Goal: Task Accomplishment & Management: Use online tool/utility

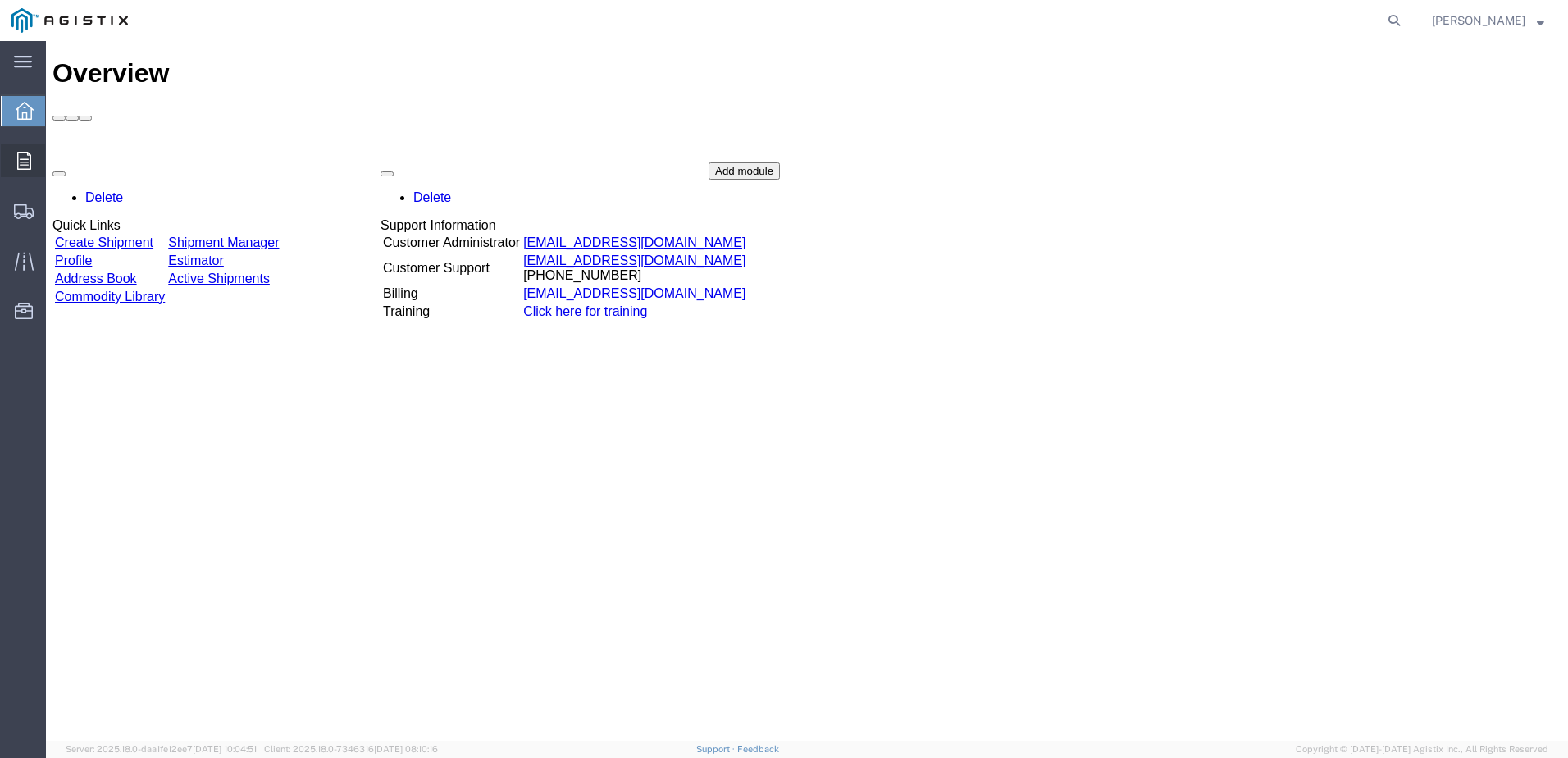
click at [19, 169] on icon at bounding box center [24, 160] width 14 height 18
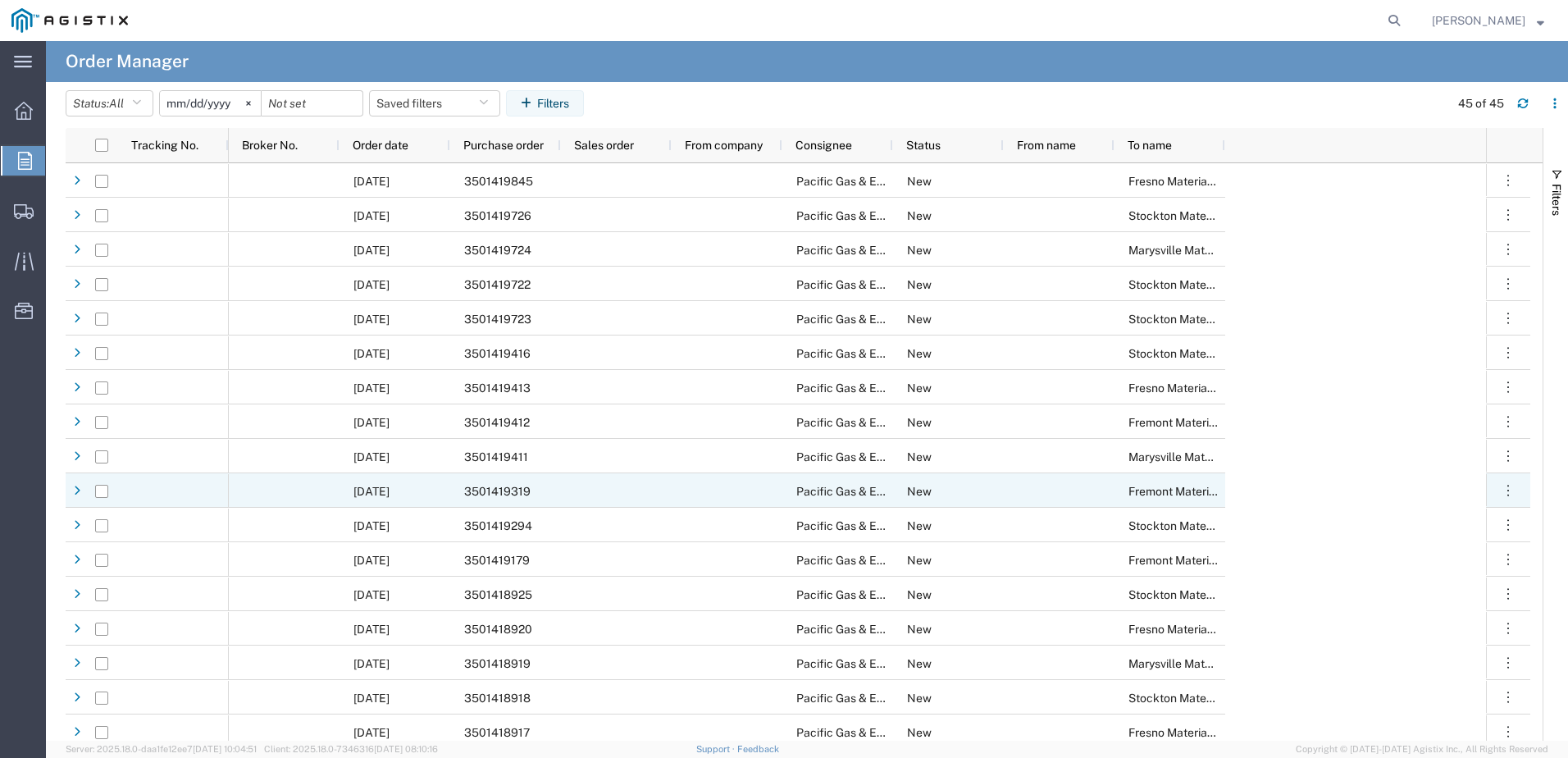
click at [547, 496] on div "3501419319" at bounding box center [506, 491] width 111 height 34
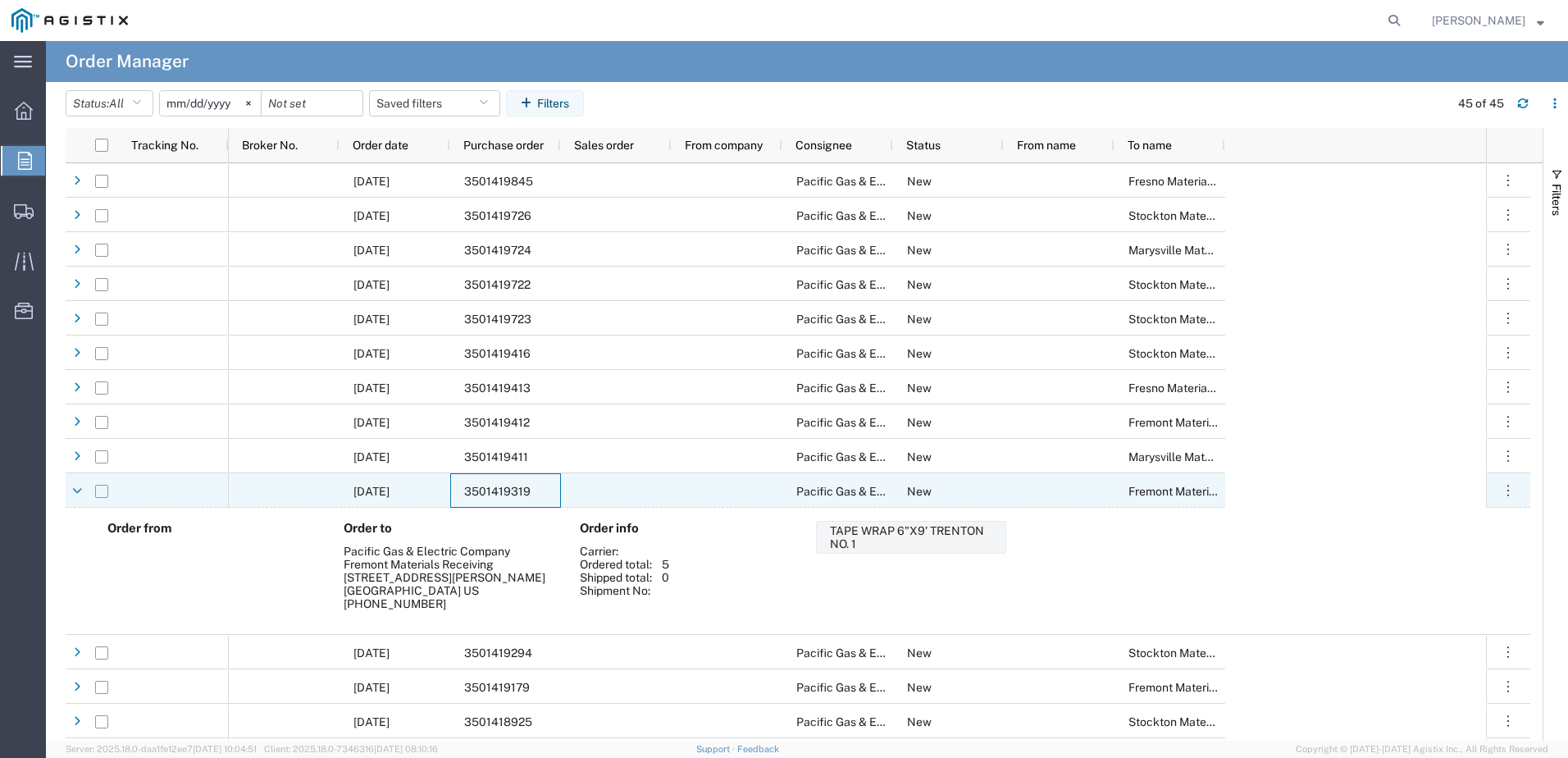
click at [102, 493] on input "Press Space to toggle row selection (unchecked)" at bounding box center [101, 491] width 13 height 13
checkbox input "true"
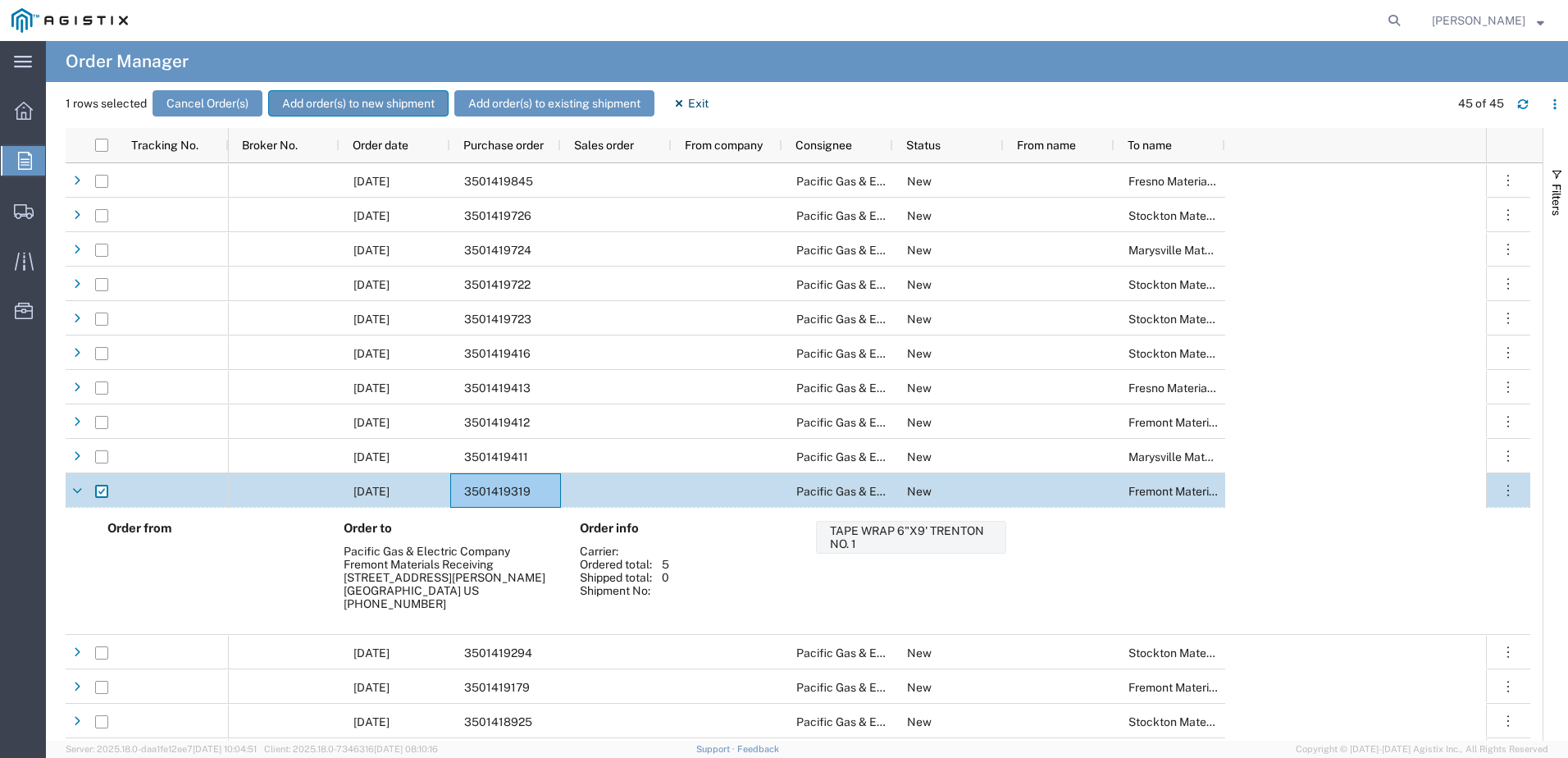
click at [325, 105] on button "Add order(s) to new shipment" at bounding box center [357, 103] width 180 height 26
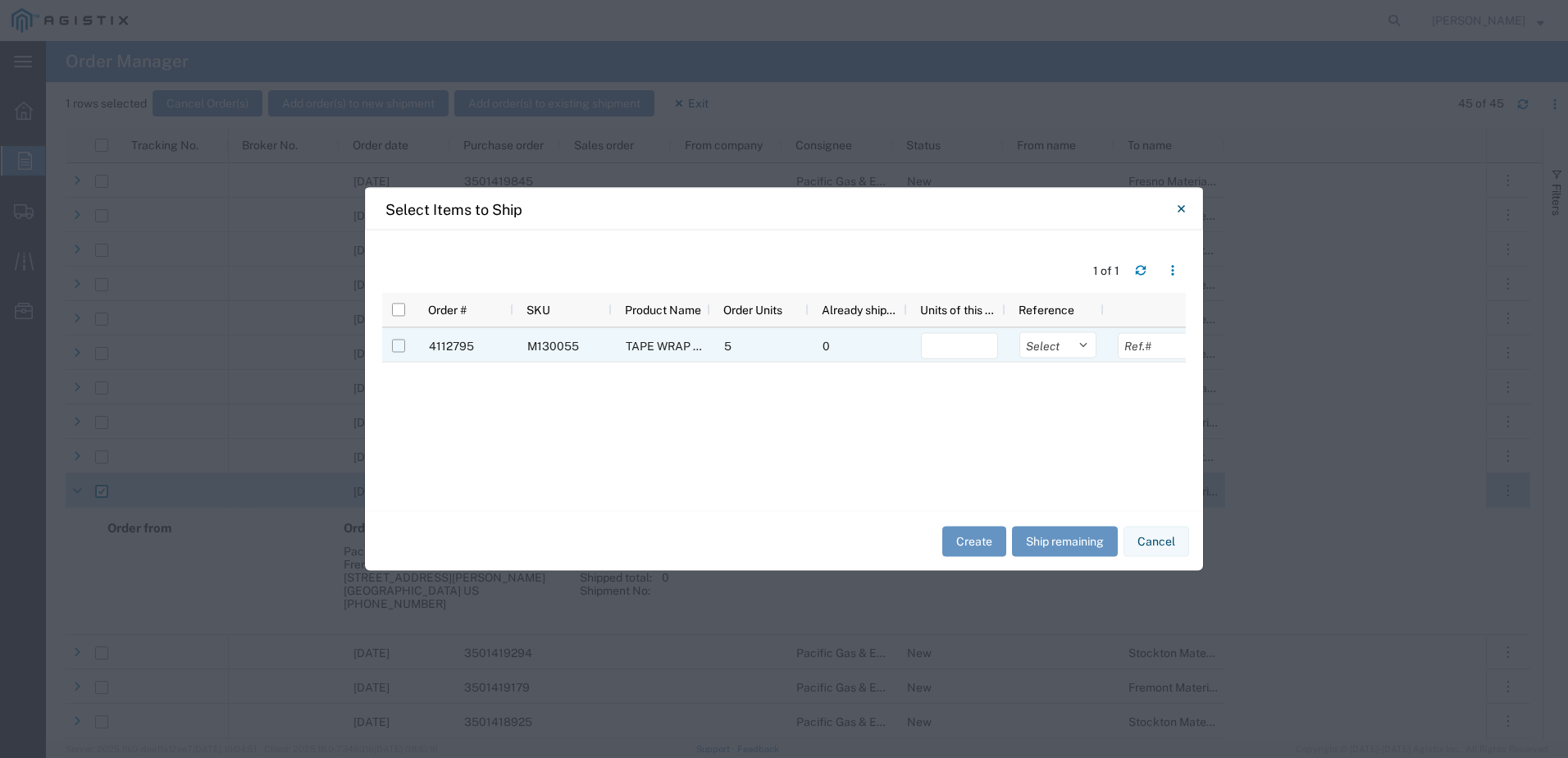
click at [399, 345] on input "Press Space to toggle row selection (unchecked)" at bounding box center [398, 346] width 13 height 13
checkbox input "true"
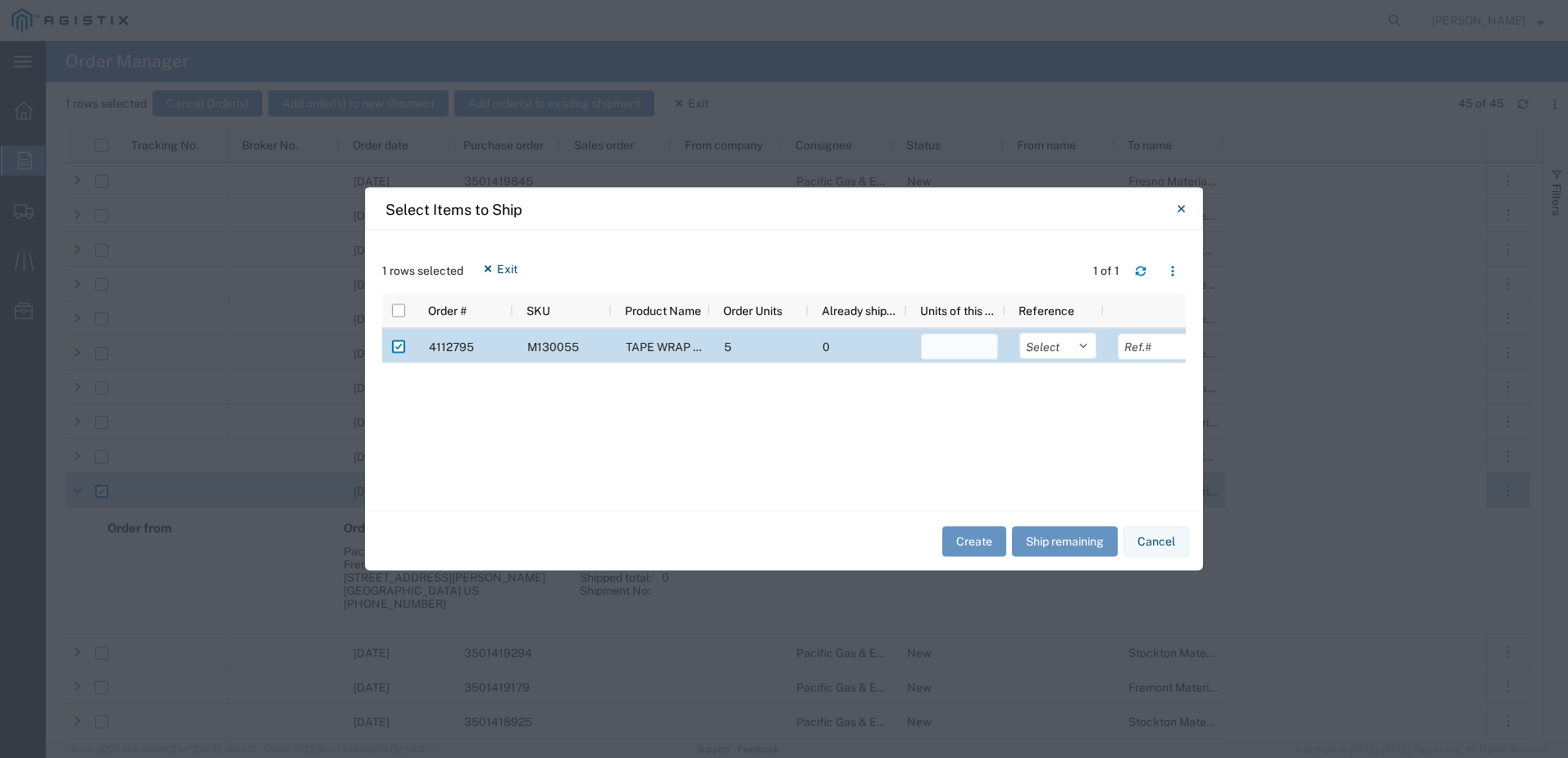
click at [960, 344] on input "number" at bounding box center [959, 347] width 77 height 26
type input "1"
type input "5"
click at [1050, 353] on select "Select Purchase Order Delivery Number" at bounding box center [1058, 346] width 77 height 26
click at [1083, 347] on select "Select Purchase Order Delivery Number" at bounding box center [1058, 346] width 77 height 26
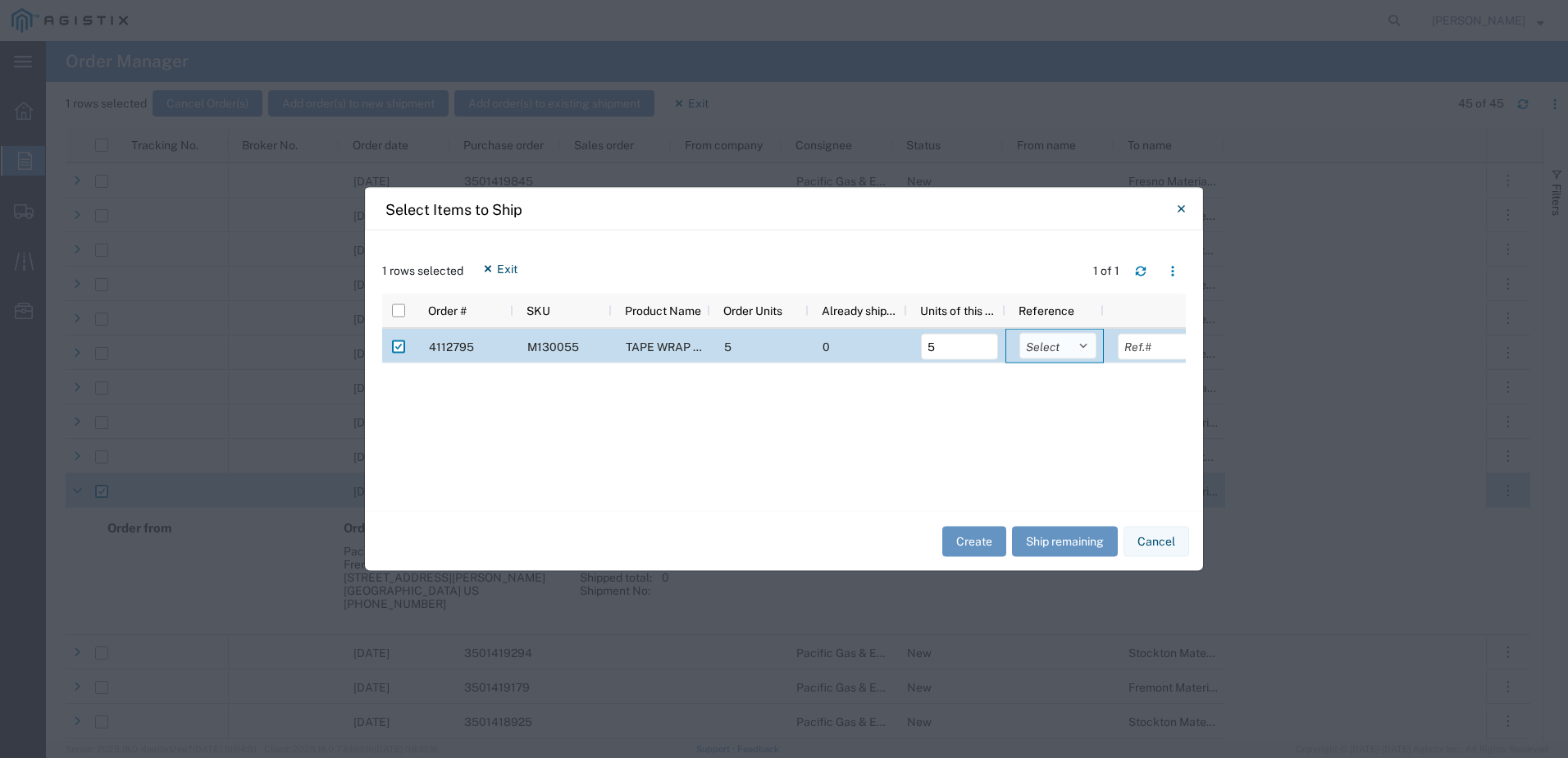
click at [1083, 347] on select "Select Purchase Order Delivery Number" at bounding box center [1058, 346] width 77 height 26
select select "PURCHORD"
click at [1019, 333] on select "Select Purchase Order Delivery Number" at bounding box center [1058, 346] width 77 height 26
click at [1151, 352] on input "text" at bounding box center [1156, 347] width 77 height 26
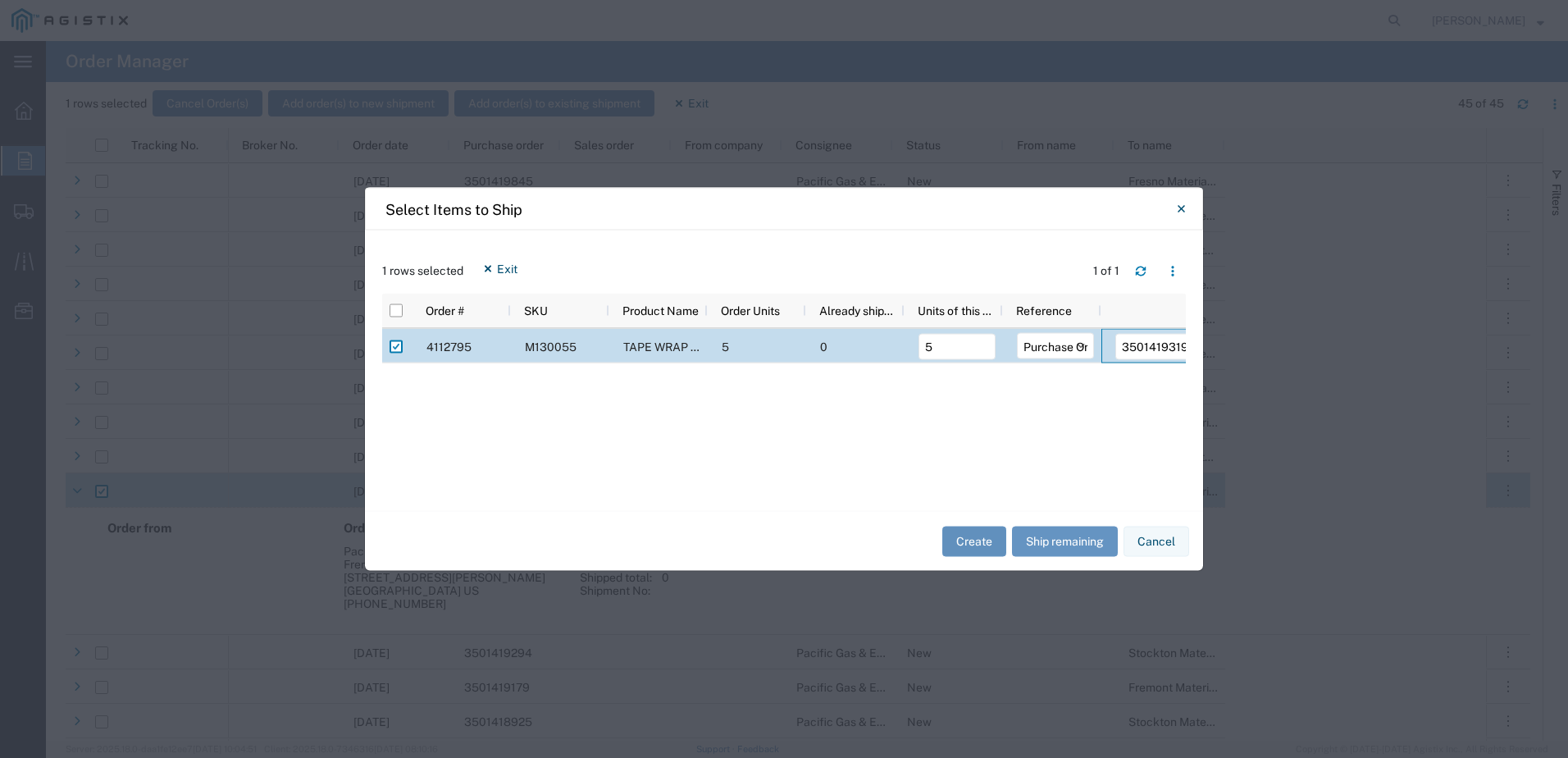
type input "3501419319"
click at [983, 550] on button "Create" at bounding box center [973, 541] width 64 height 31
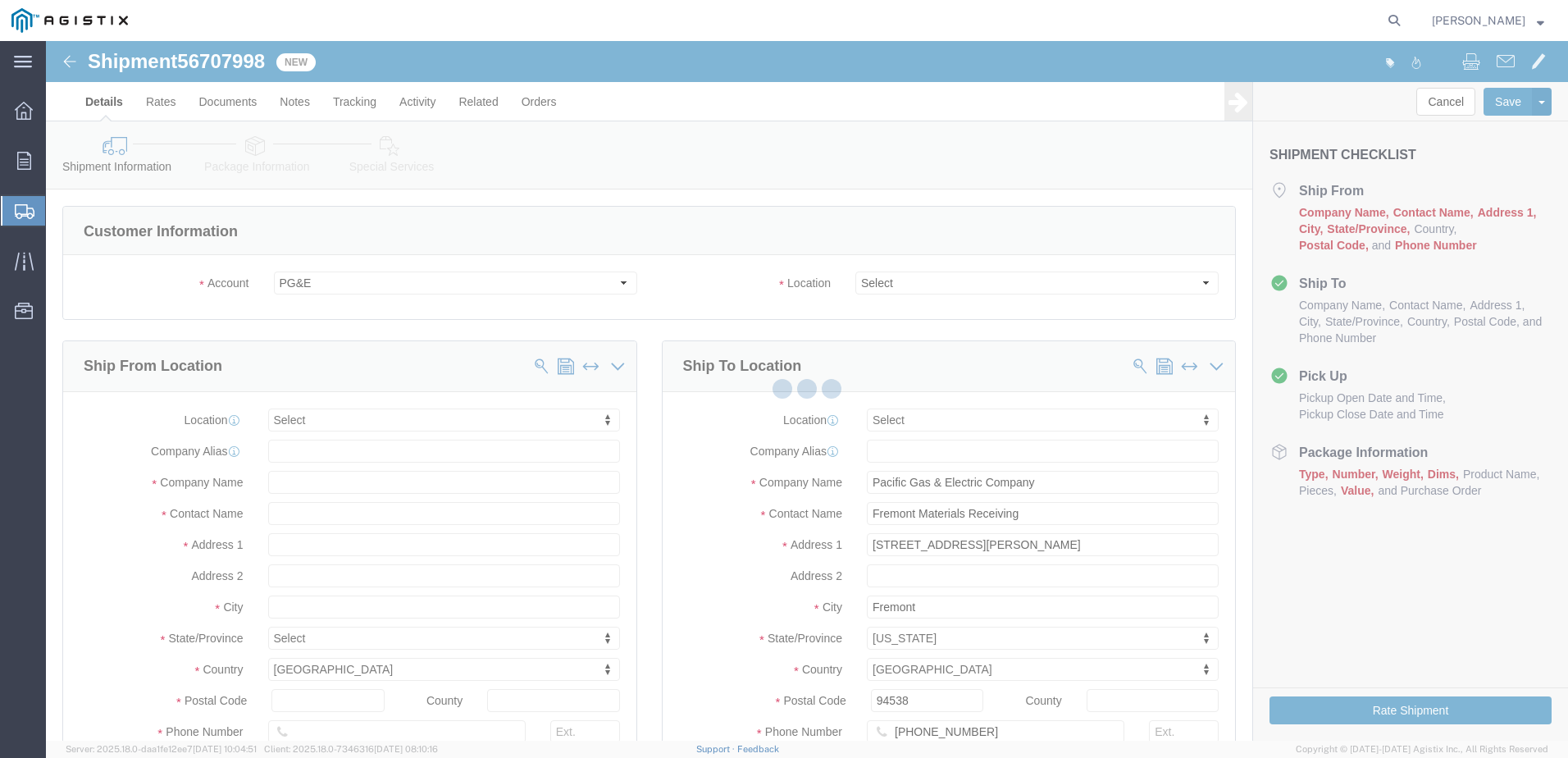
select select
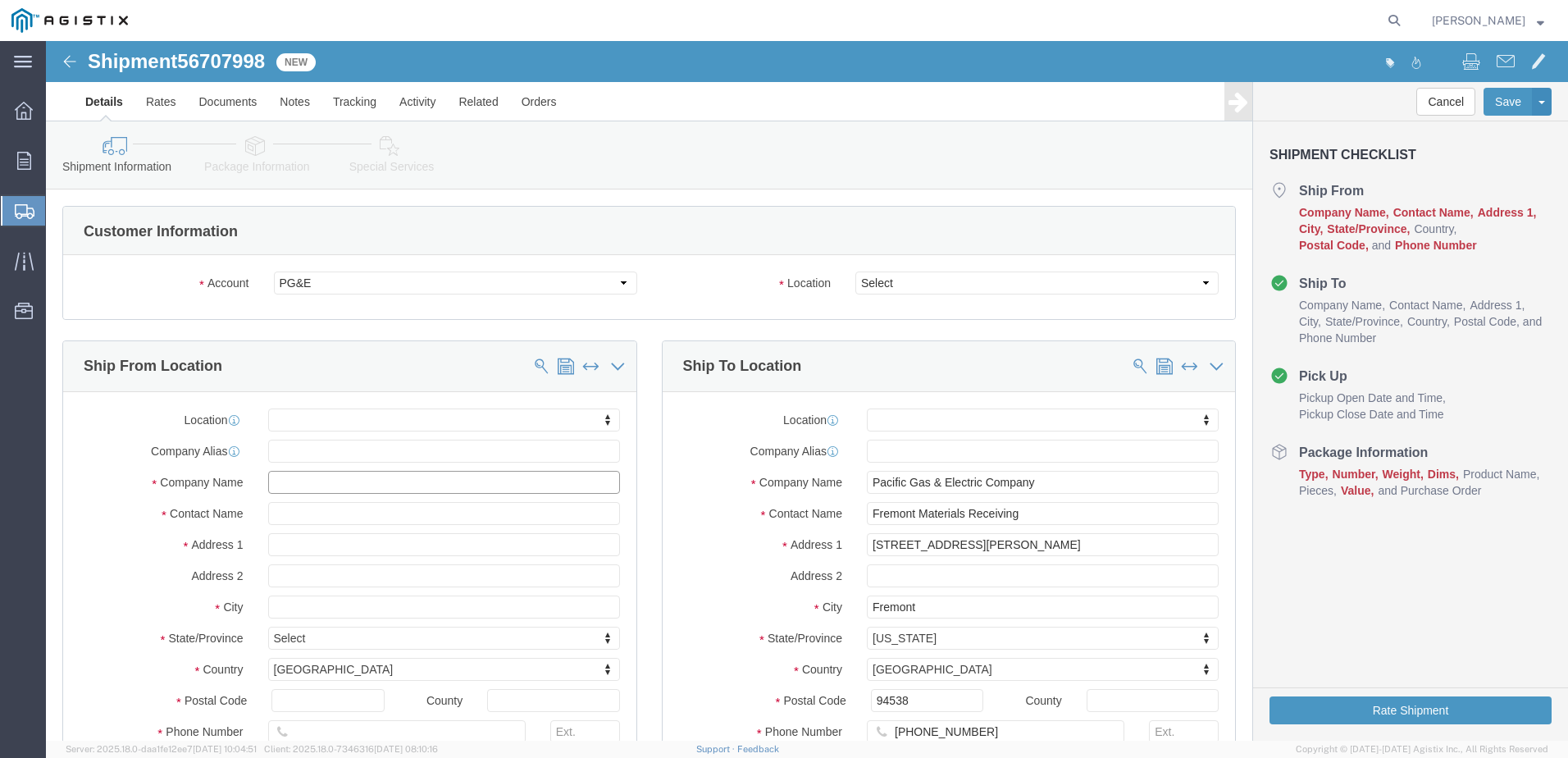
click input "text"
type input "farwest"
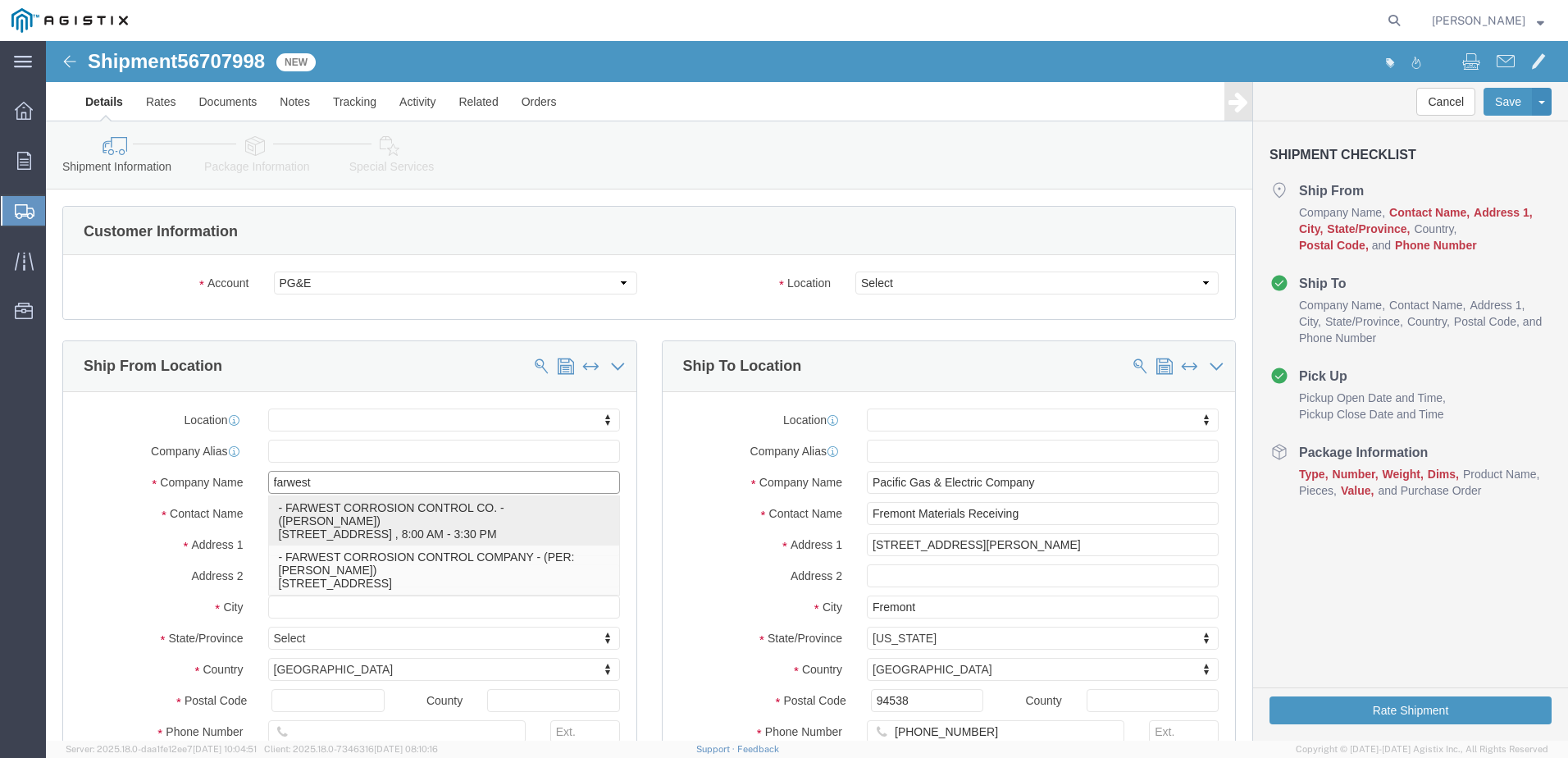
click p "- FARWEST CORROSION CONTROL CO. - ([PERSON_NAME]) [STREET_ADDRESS] , 8:00 AM - …"
select select "CA"
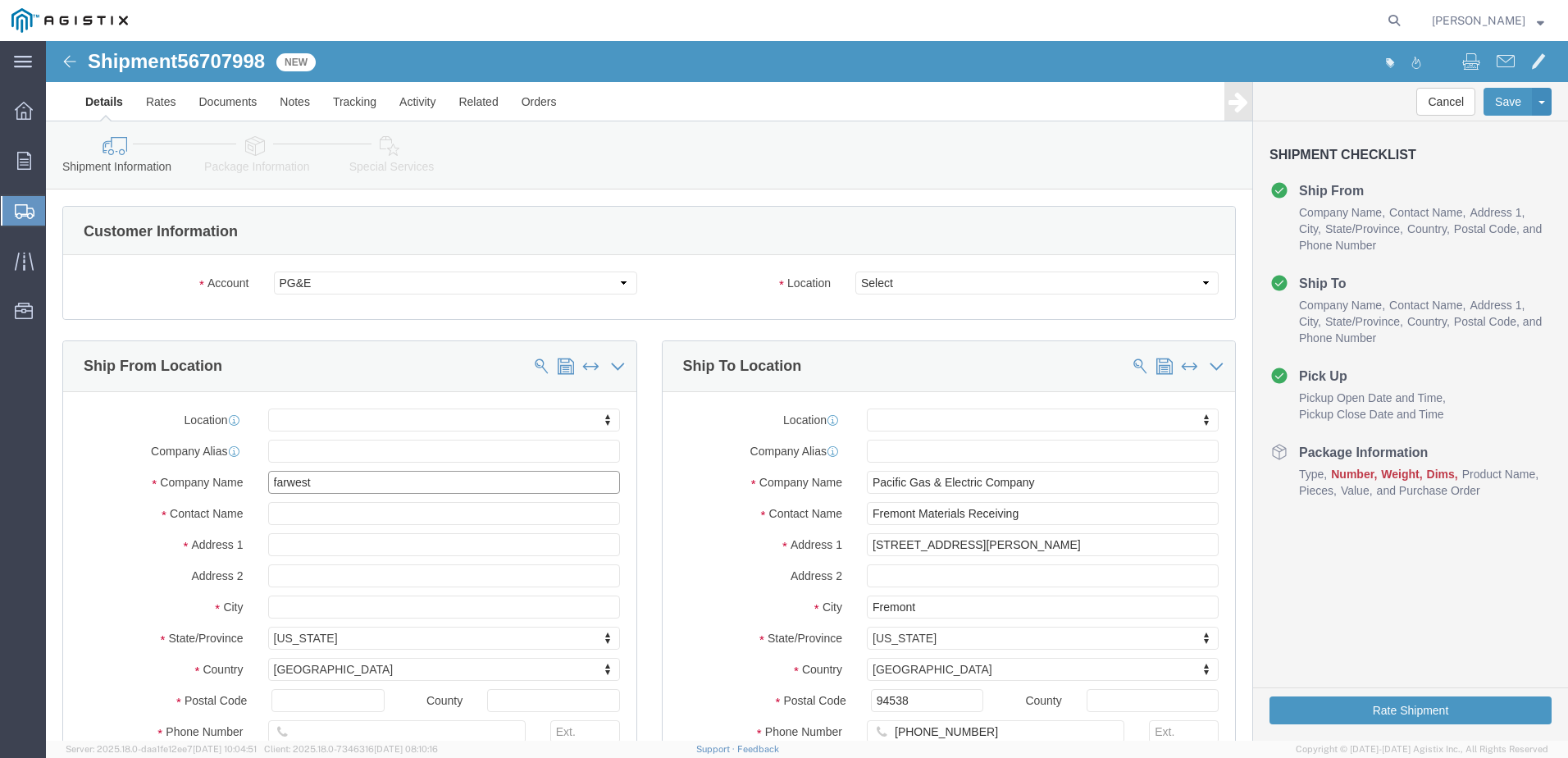
type input "FARWEST CORROSION CONTROL CO."
drag, startPoint x: 326, startPoint y: 475, endPoint x: 32, endPoint y: 474, distance: 294.0
click div "Contact Name"
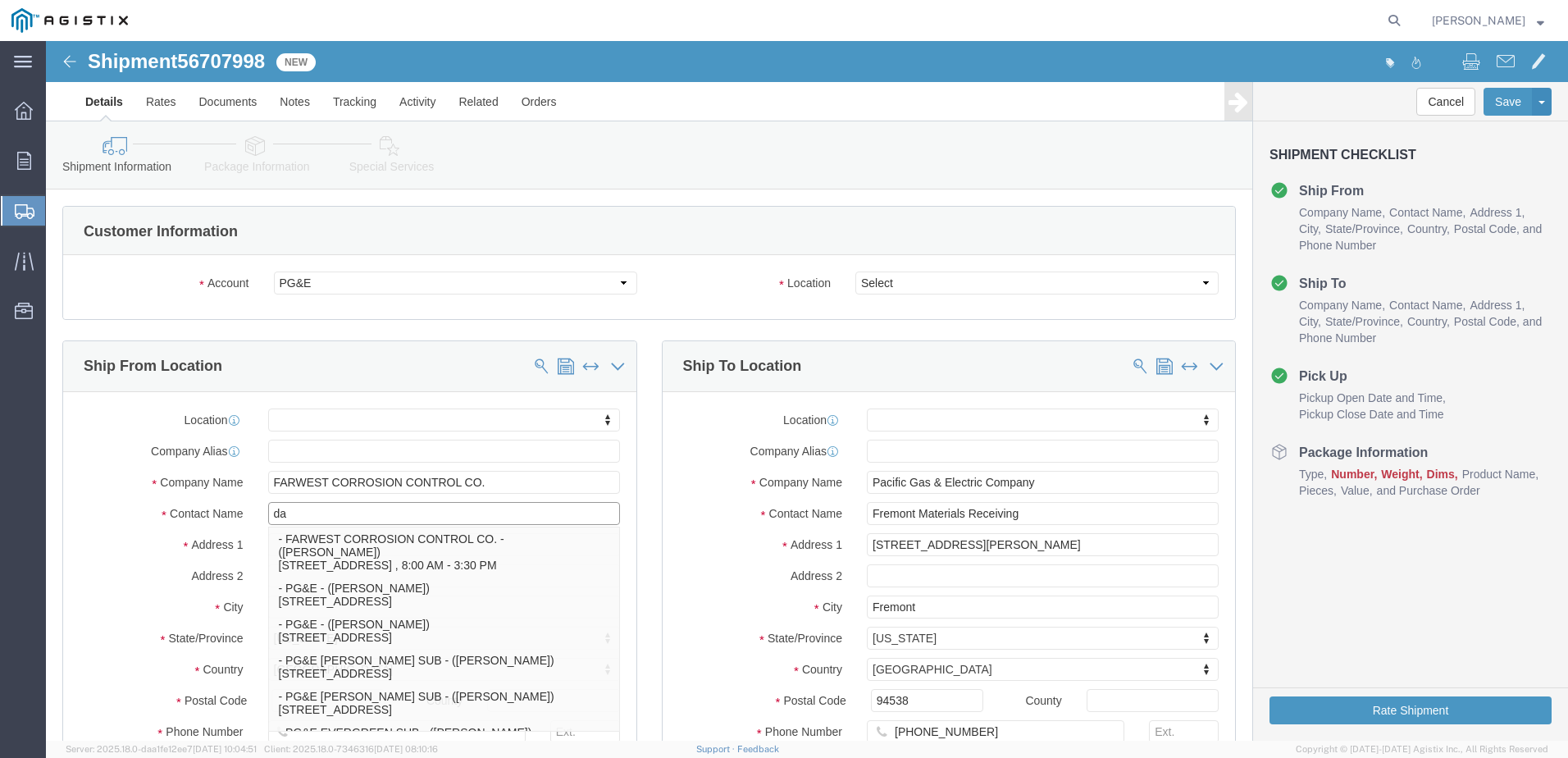
type input "d"
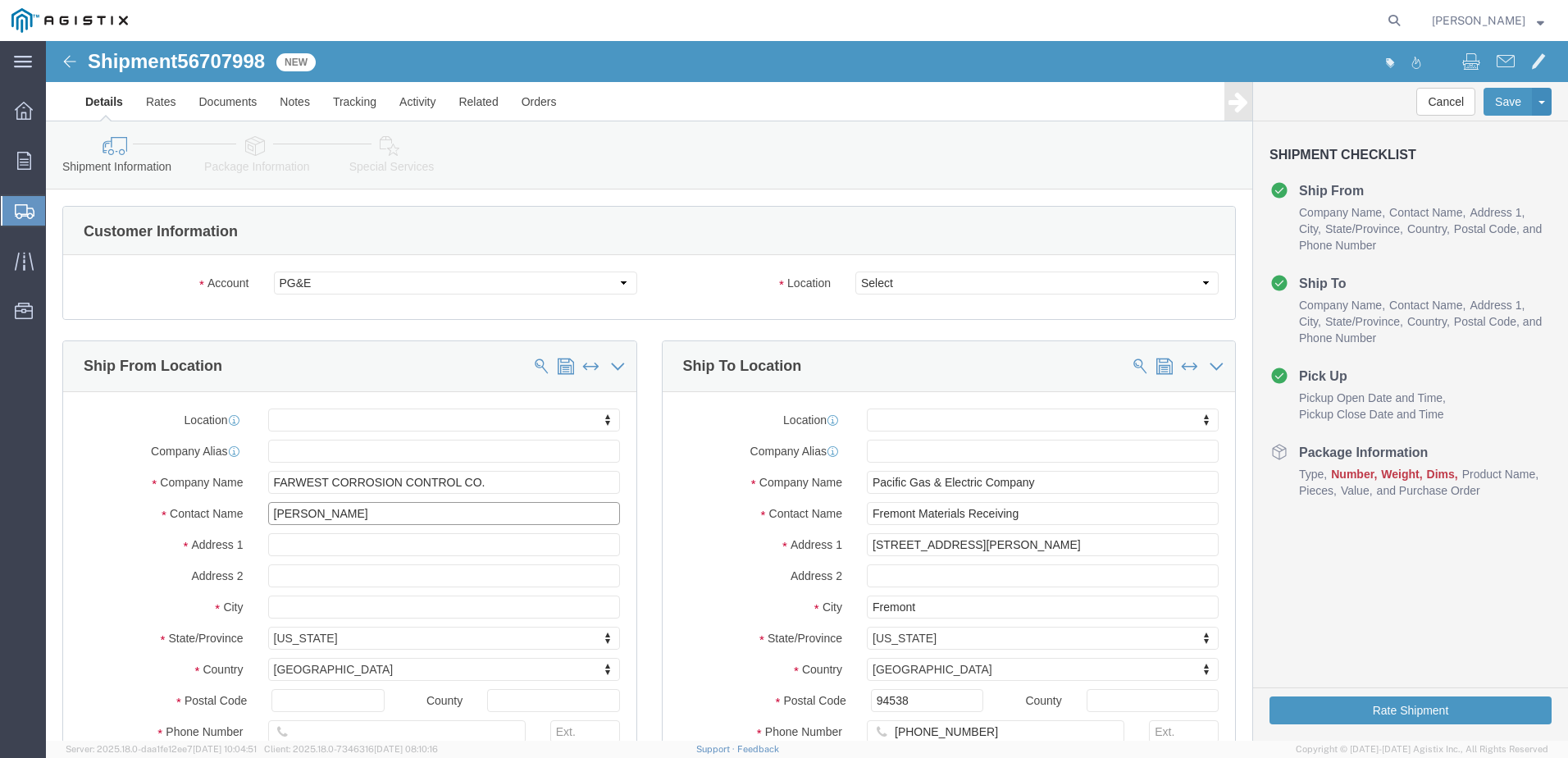
type input "[PERSON_NAME]"
click input "text"
drag, startPoint x: 1147, startPoint y: 245, endPoint x: 1121, endPoint y: 253, distance: 27.2
click select "Select All Others [GEOGRAPHIC_DATA] [GEOGRAPHIC_DATA] [GEOGRAPHIC_DATA] [GEOGRA…"
select select "19740"
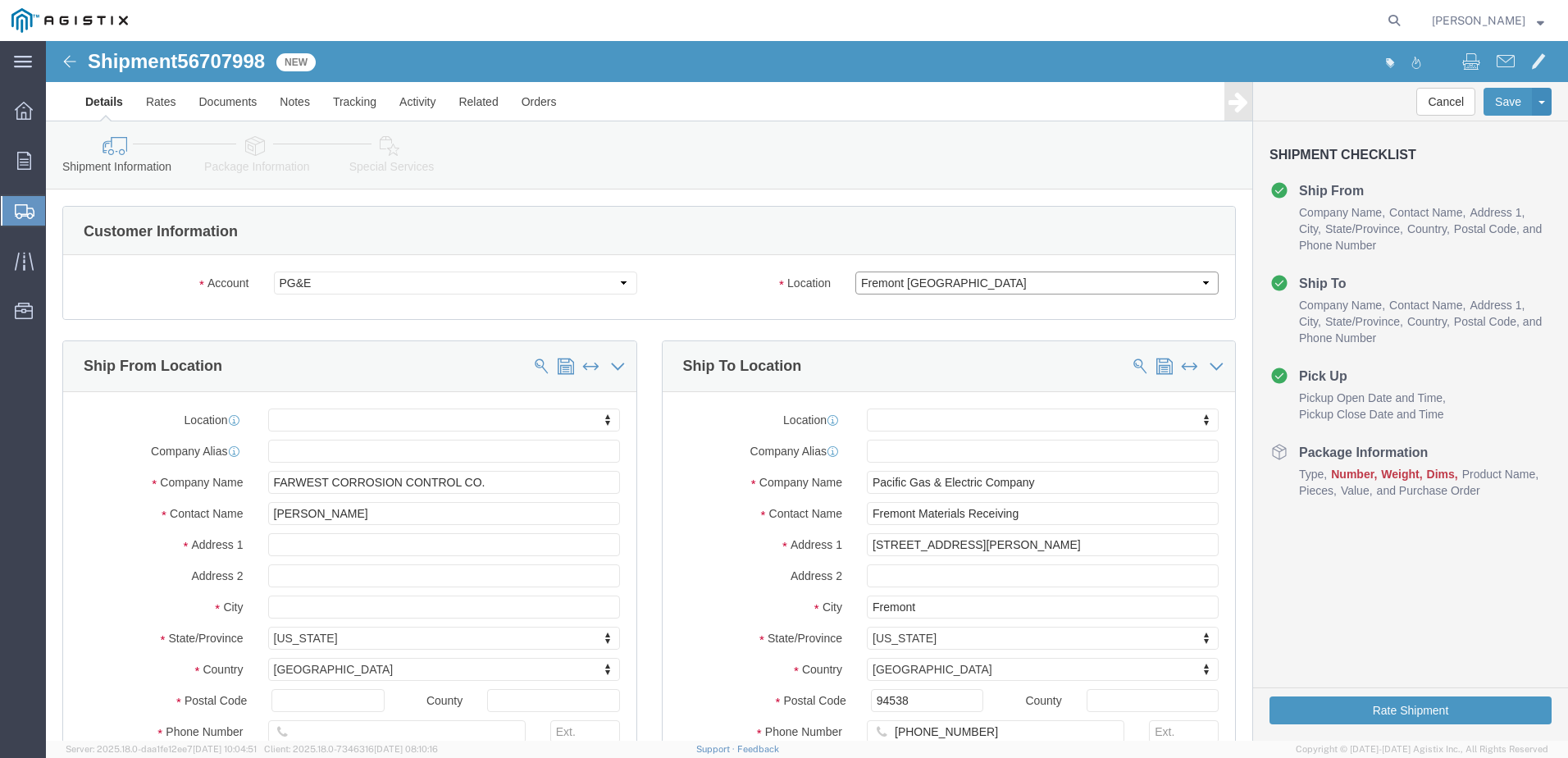
click select "Select All Others [GEOGRAPHIC_DATA] [GEOGRAPHIC_DATA] [GEOGRAPHIC_DATA] [GEOGRA…"
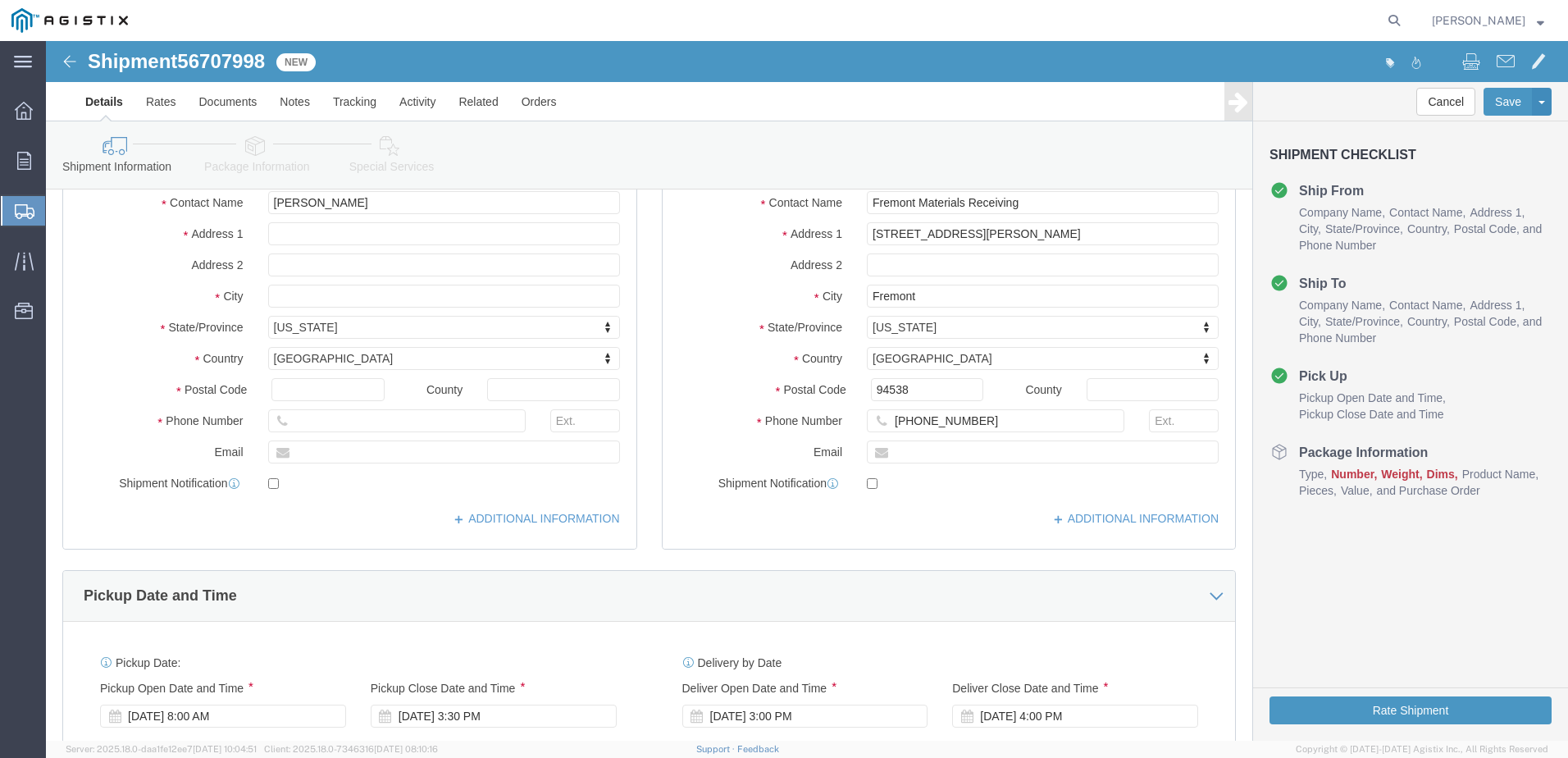
scroll to position [493, 0]
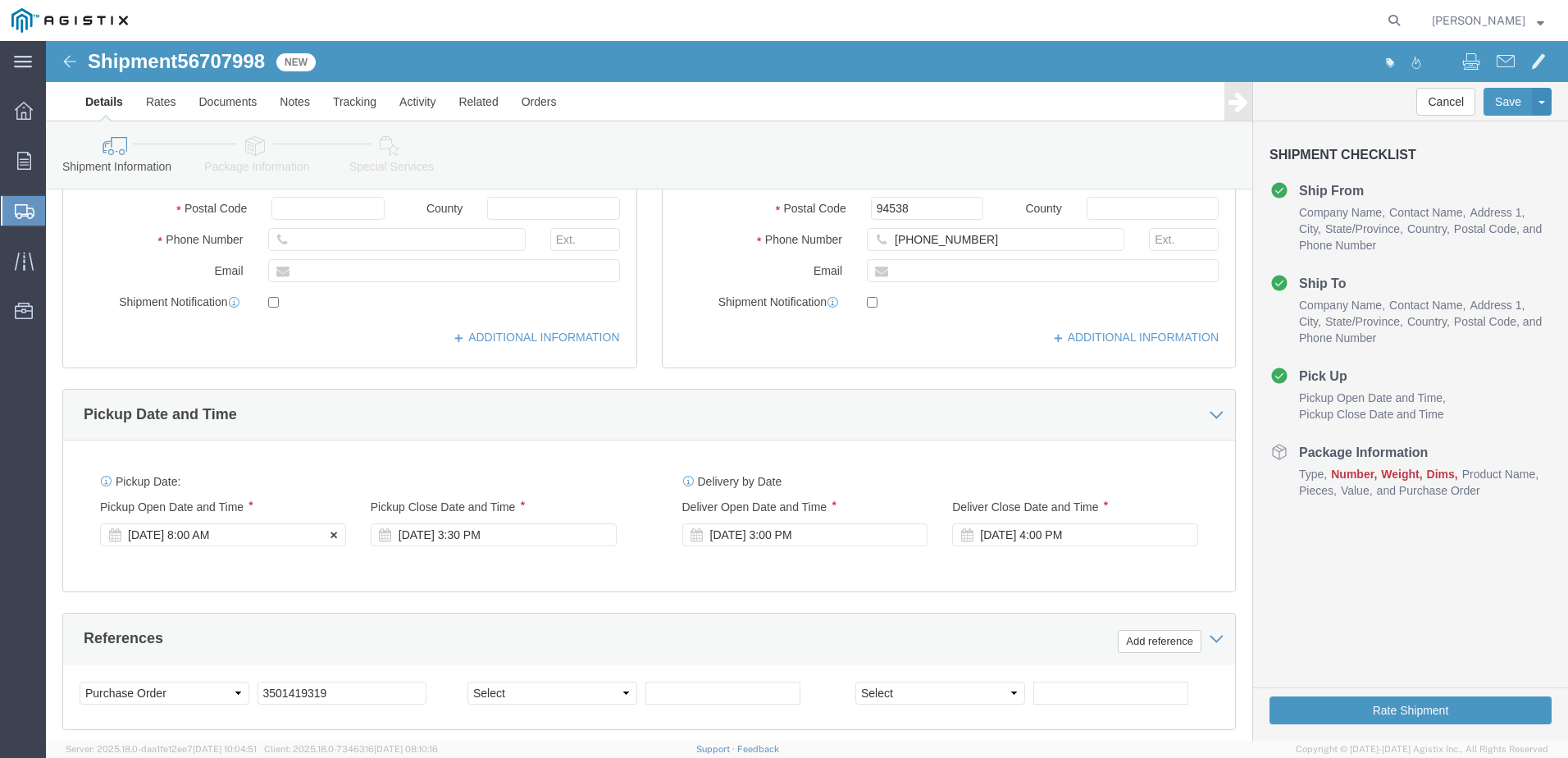
click div "[DATE] 8:00 AM"
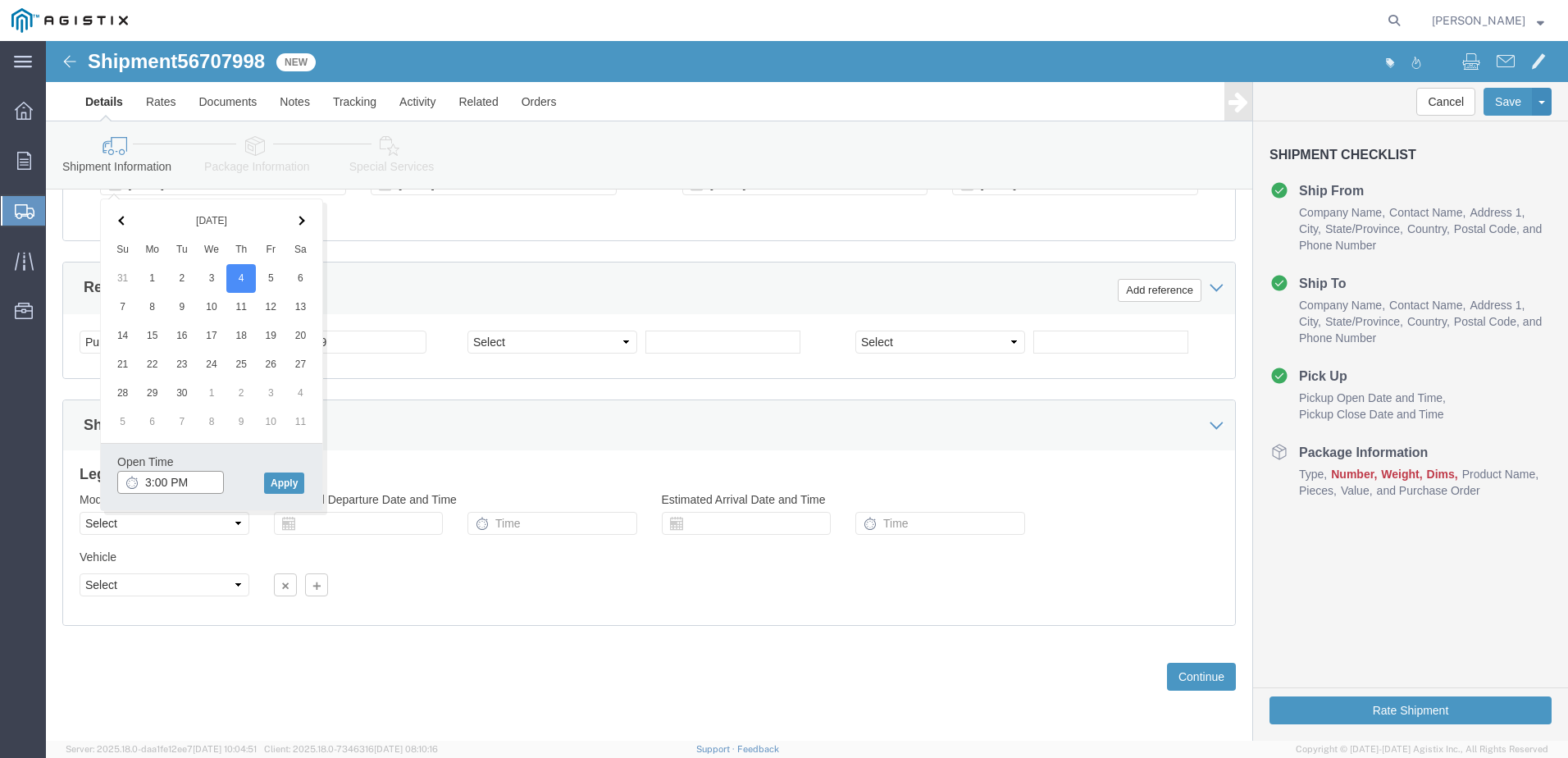
click input "3:00 PM"
type input "7:00 AM"
click button "Apply"
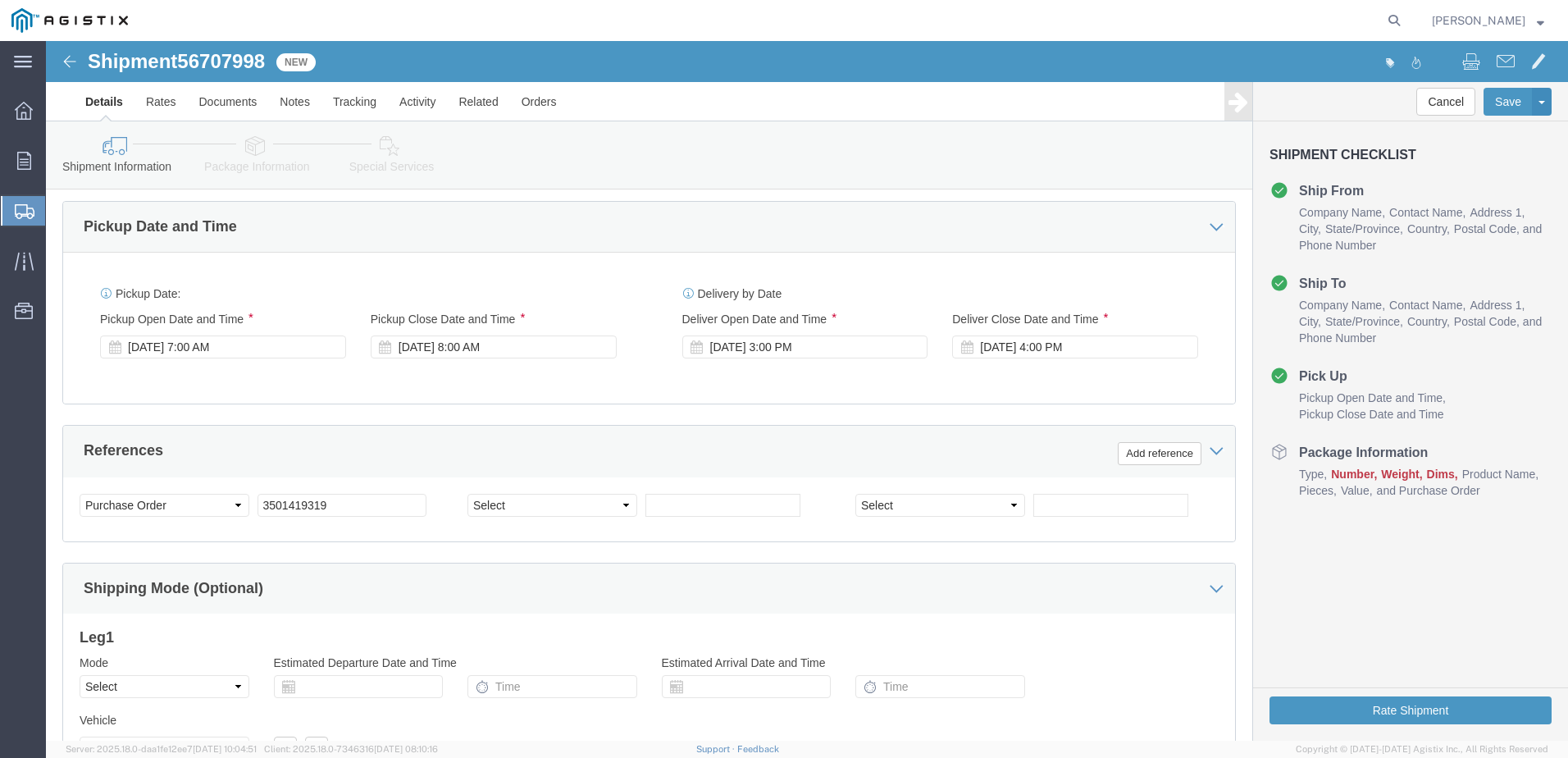
scroll to position [679, 0]
click div "[DATE] 8:00 AM"
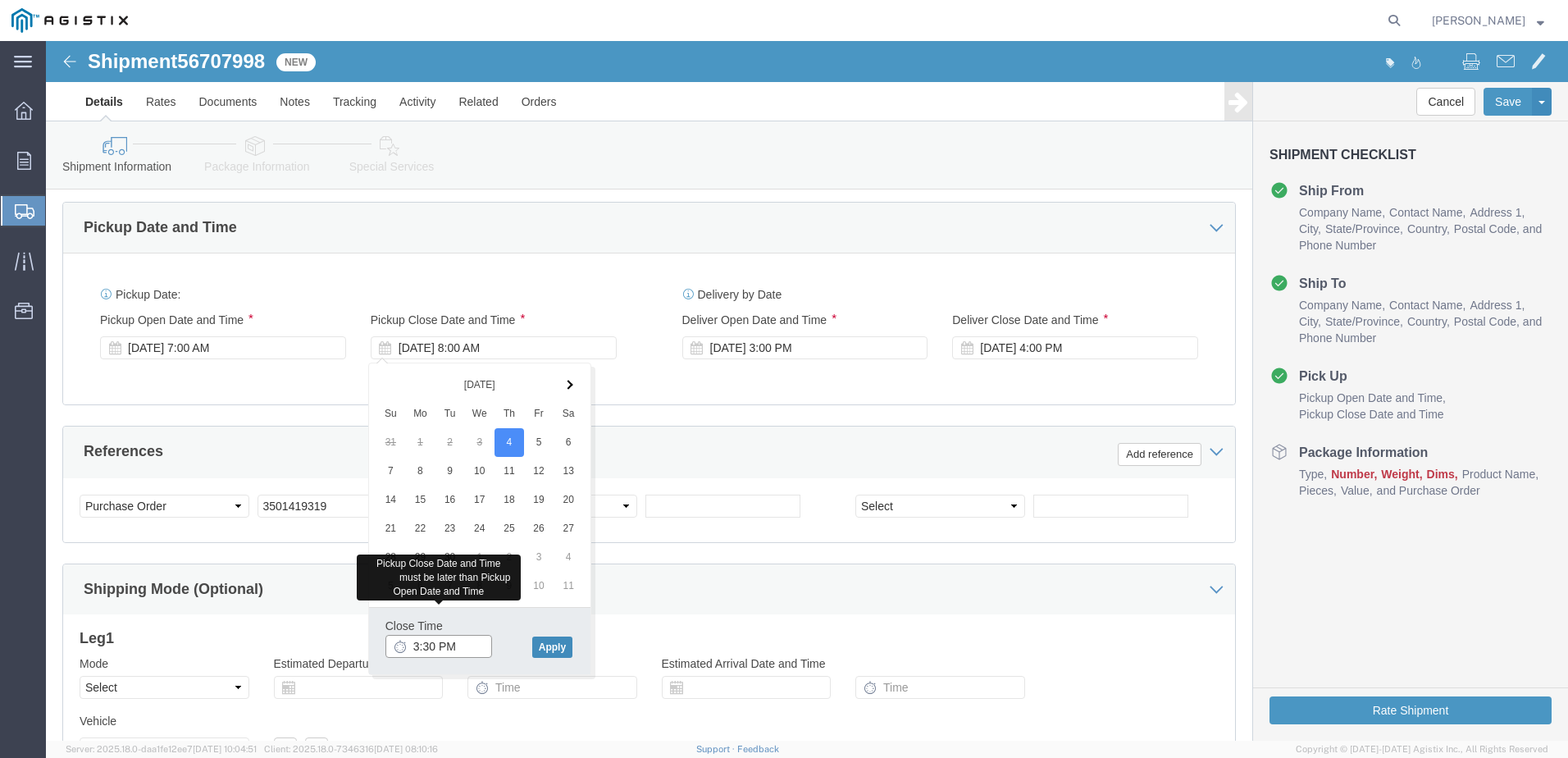
type input "3:30 PM"
click button "Apply"
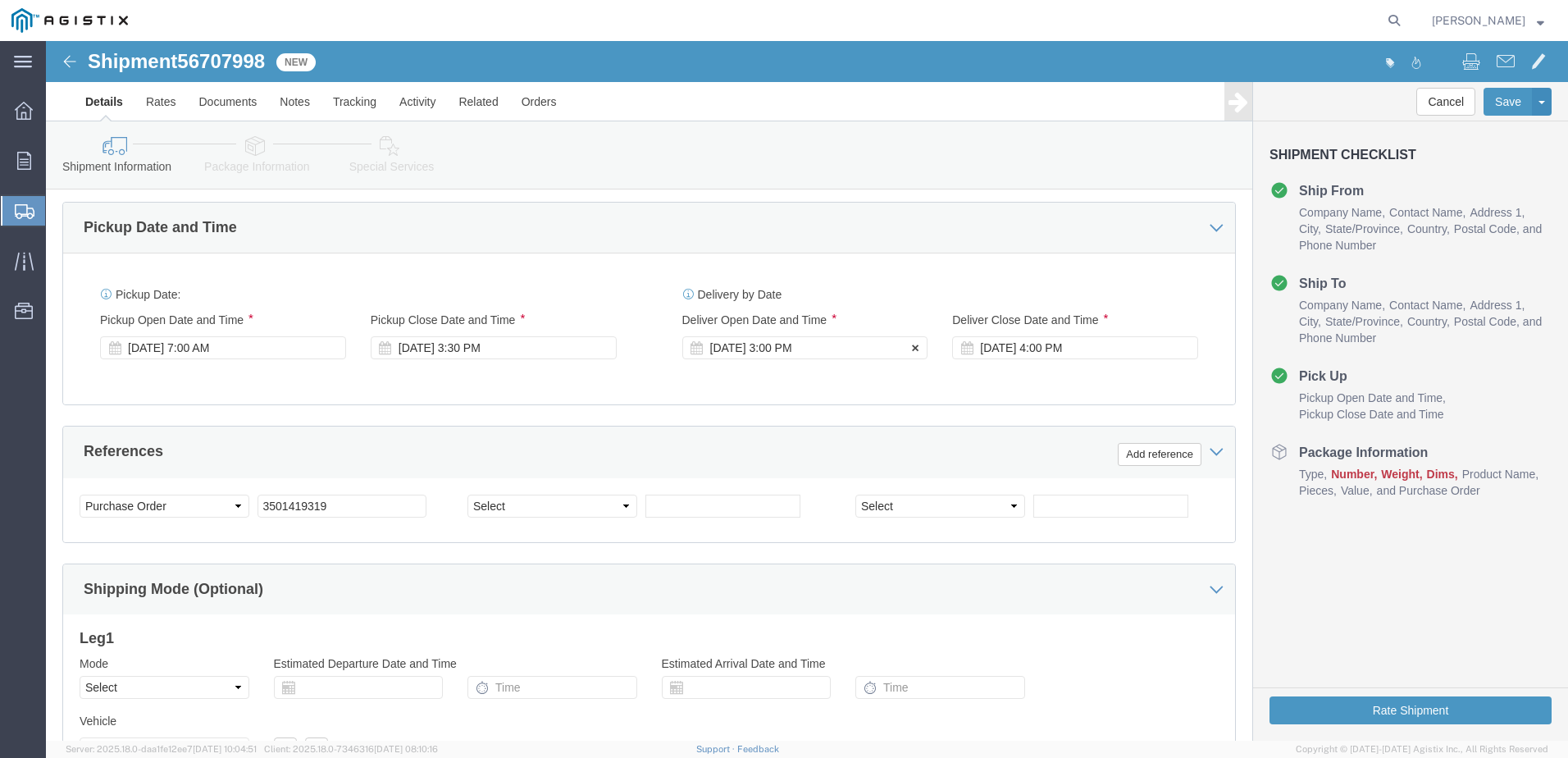
click div "[DATE] 3:00 PM"
click input "3:00 PM"
type input "8:00 AM"
click button "Apply"
click div "[DATE] 4:00 PM"
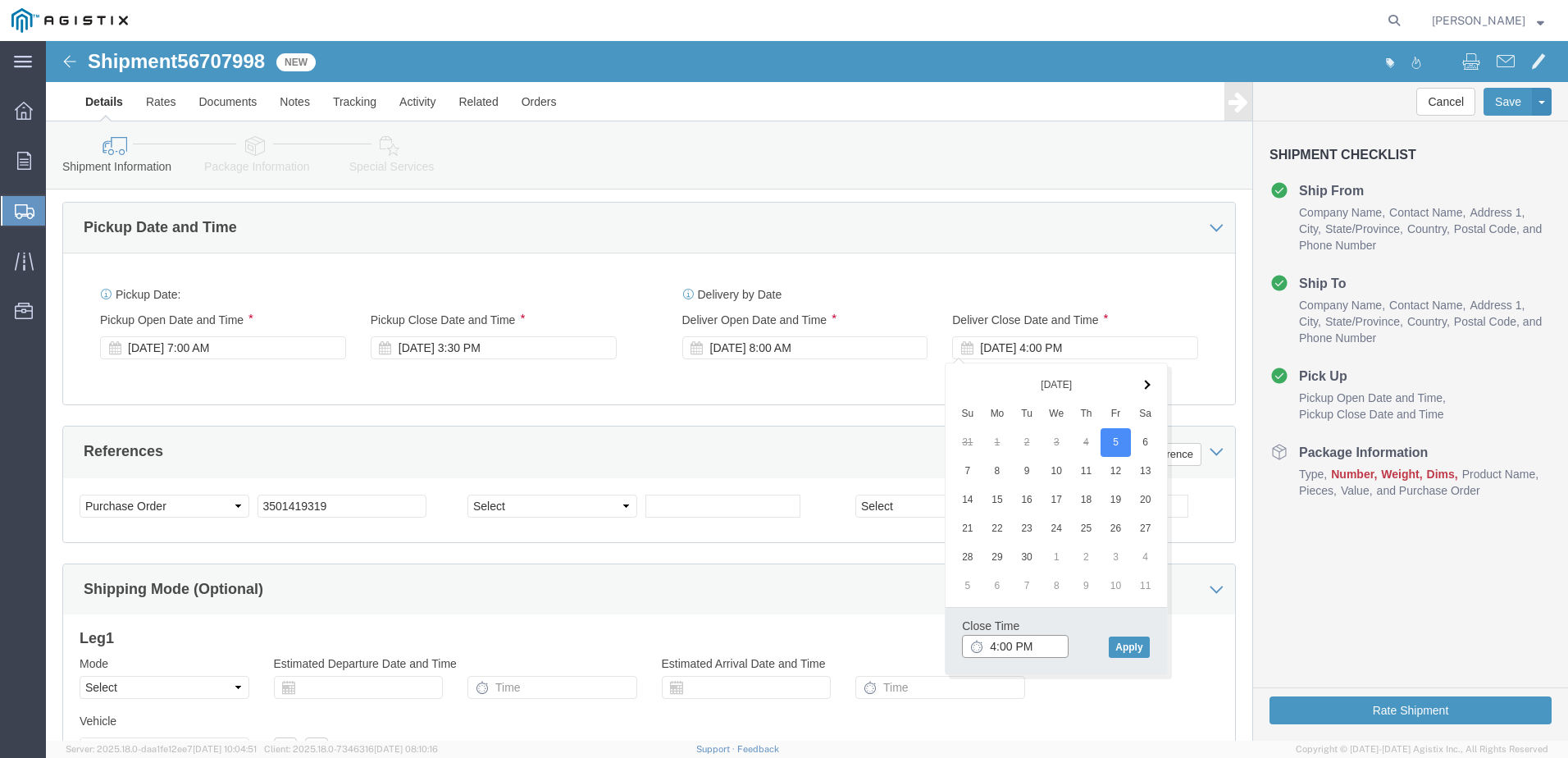
click input "4:00 PM"
type input "2:30 PM"
click button "Apply"
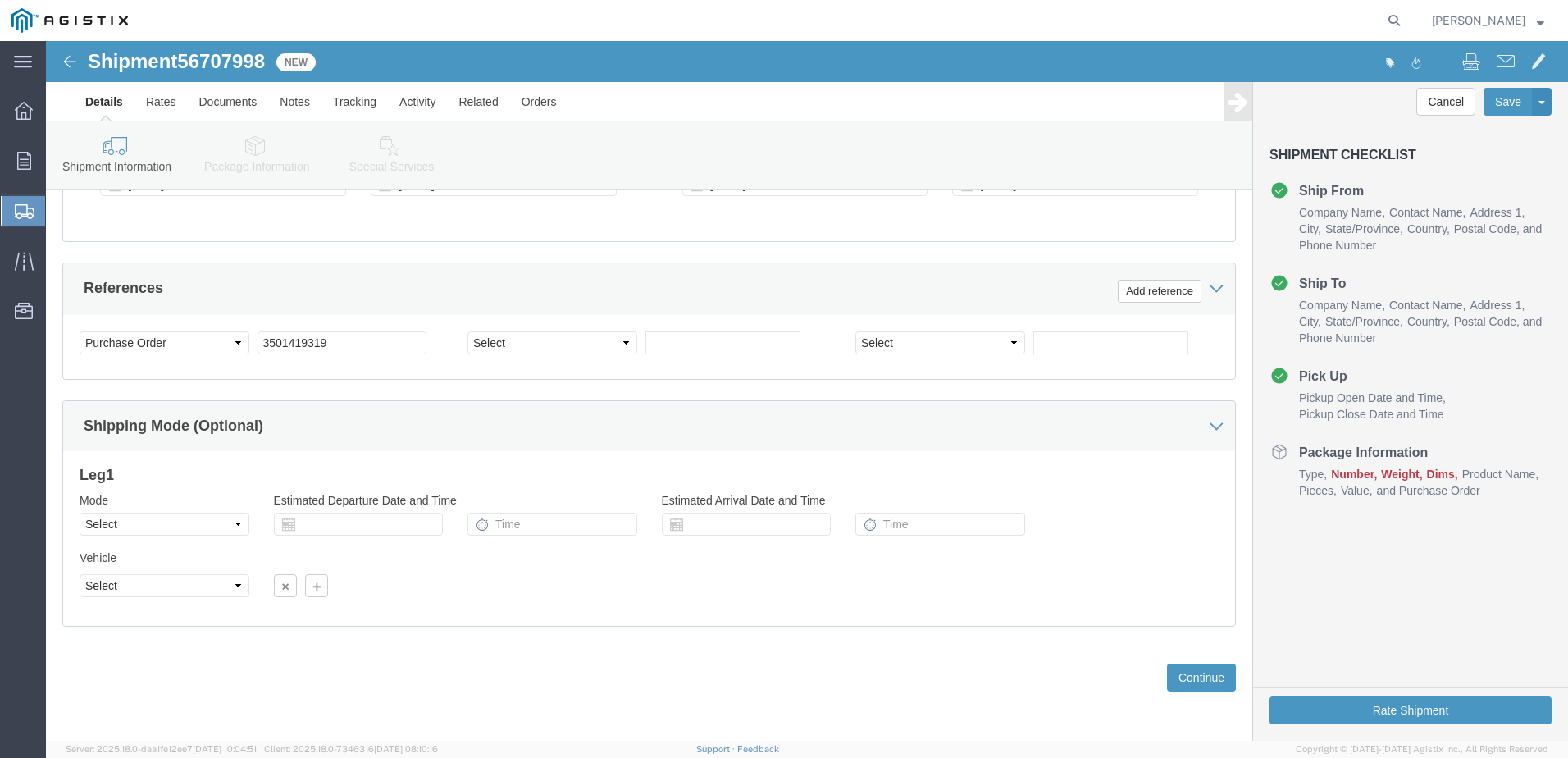
scroll to position [843, 0]
click select "Select Air Less than Truckload Multi-Leg Ocean Freight Rail Small Parcel Truckl…"
select select "LTL"
click select "Select Air Less than Truckload Multi-Leg Ocean Freight Rail Small Parcel Truckl…"
click button "Continue"
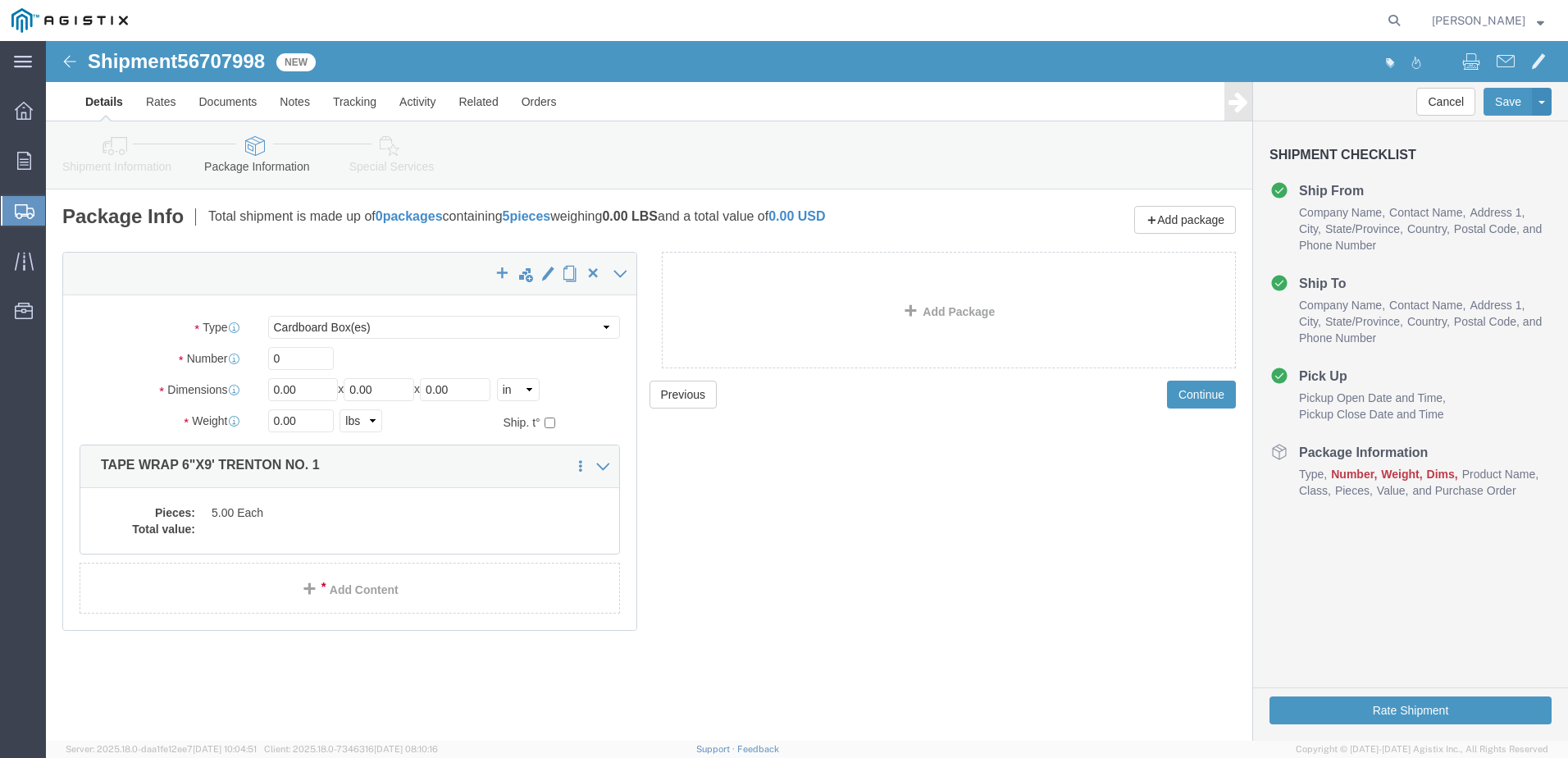
drag, startPoint x: 351, startPoint y: 299, endPoint x: 360, endPoint y: 293, distance: 10.8
click div "Package Type Select Bulk Bundle(s) Cardboard Box(es) Carton(s) Crate(s) Drum(s)…"
drag, startPoint x: 560, startPoint y: 283, endPoint x: 520, endPoint y: 291, distance: 40.8
click select "Select Bulk Bundle(s) Cardboard Box(es) Carton(s) Crate(s) Drum(s) (Fiberboard)…"
select select "PSNS"
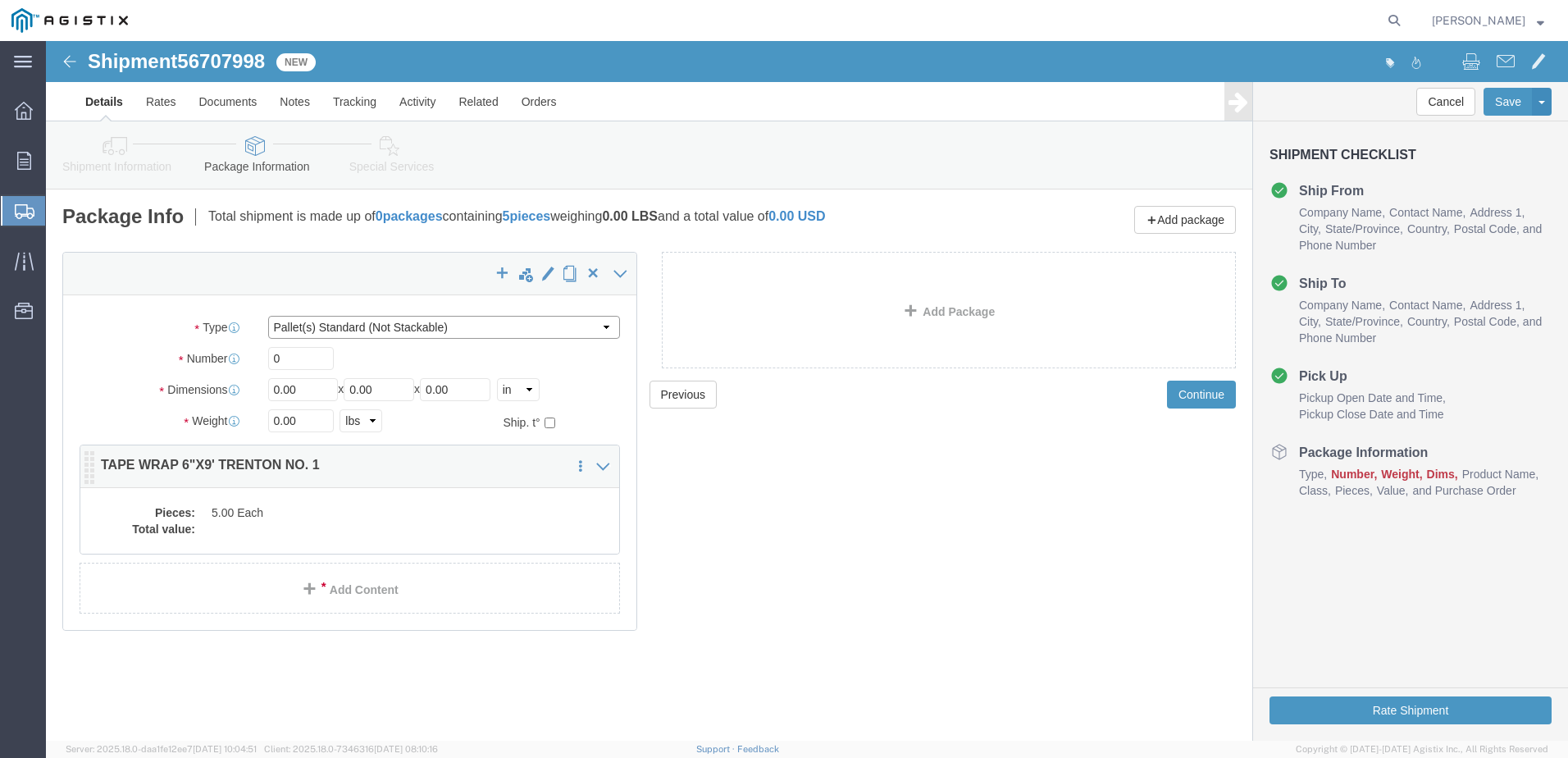
click select "Select Bulk Bundle(s) Cardboard Box(es) Carton(s) Crate(s) Drum(s) (Fiberboard)…"
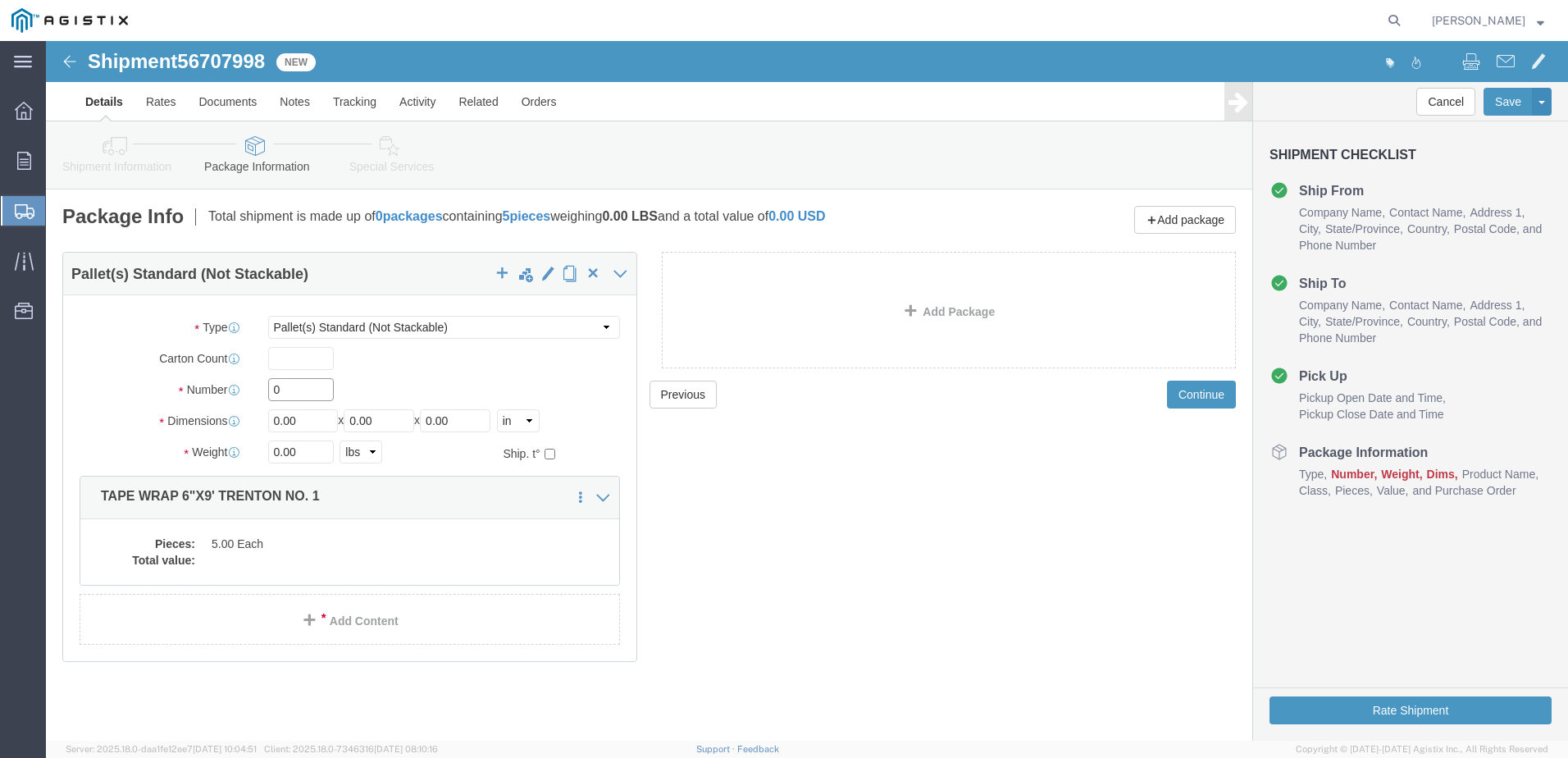
click input "0"
type input "1"
drag, startPoint x: 251, startPoint y: 376, endPoint x: -9, endPoint y: 385, distance: 260.2
click html "Shipment 56707998 New Details Rates Documents Notes Tracking Activity Related O…"
type input "46"
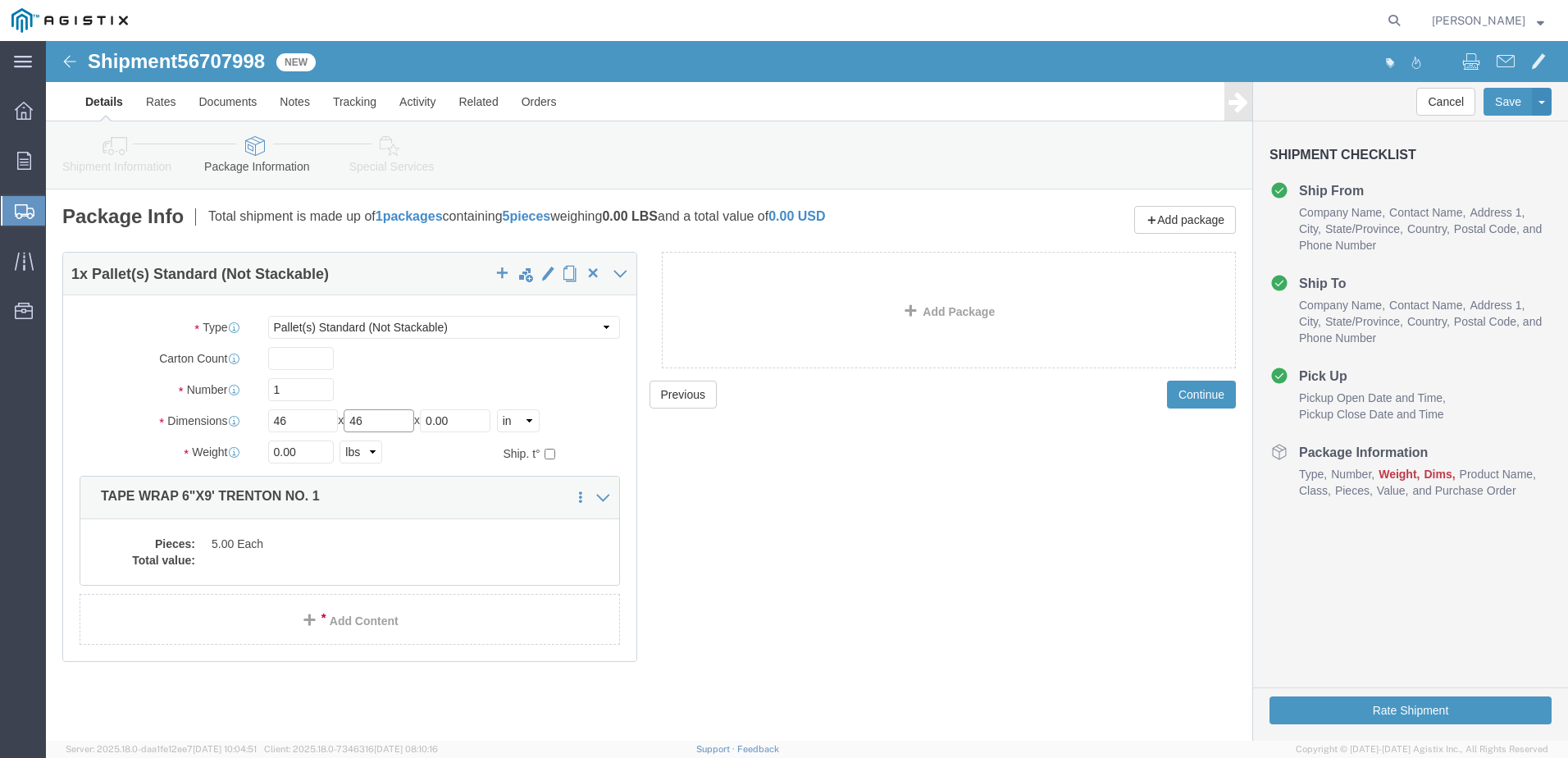
type input "46"
type input "20"
drag, startPoint x: 269, startPoint y: 415, endPoint x: 136, endPoint y: 414, distance: 133.0
click div "Weight 0.00 Select kgs lbs Ship. t°"
type input "198"
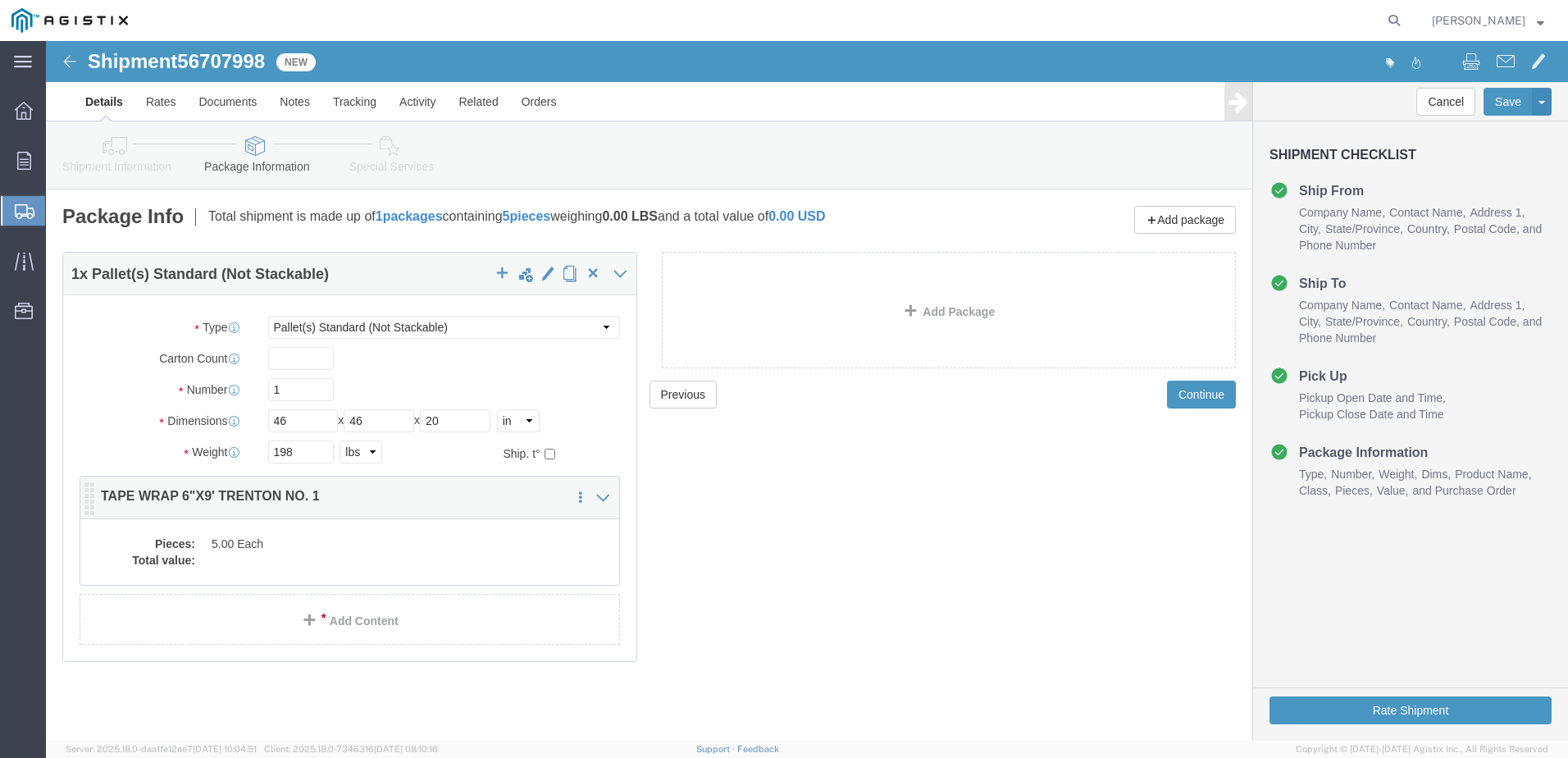
click dd "5.00 Each"
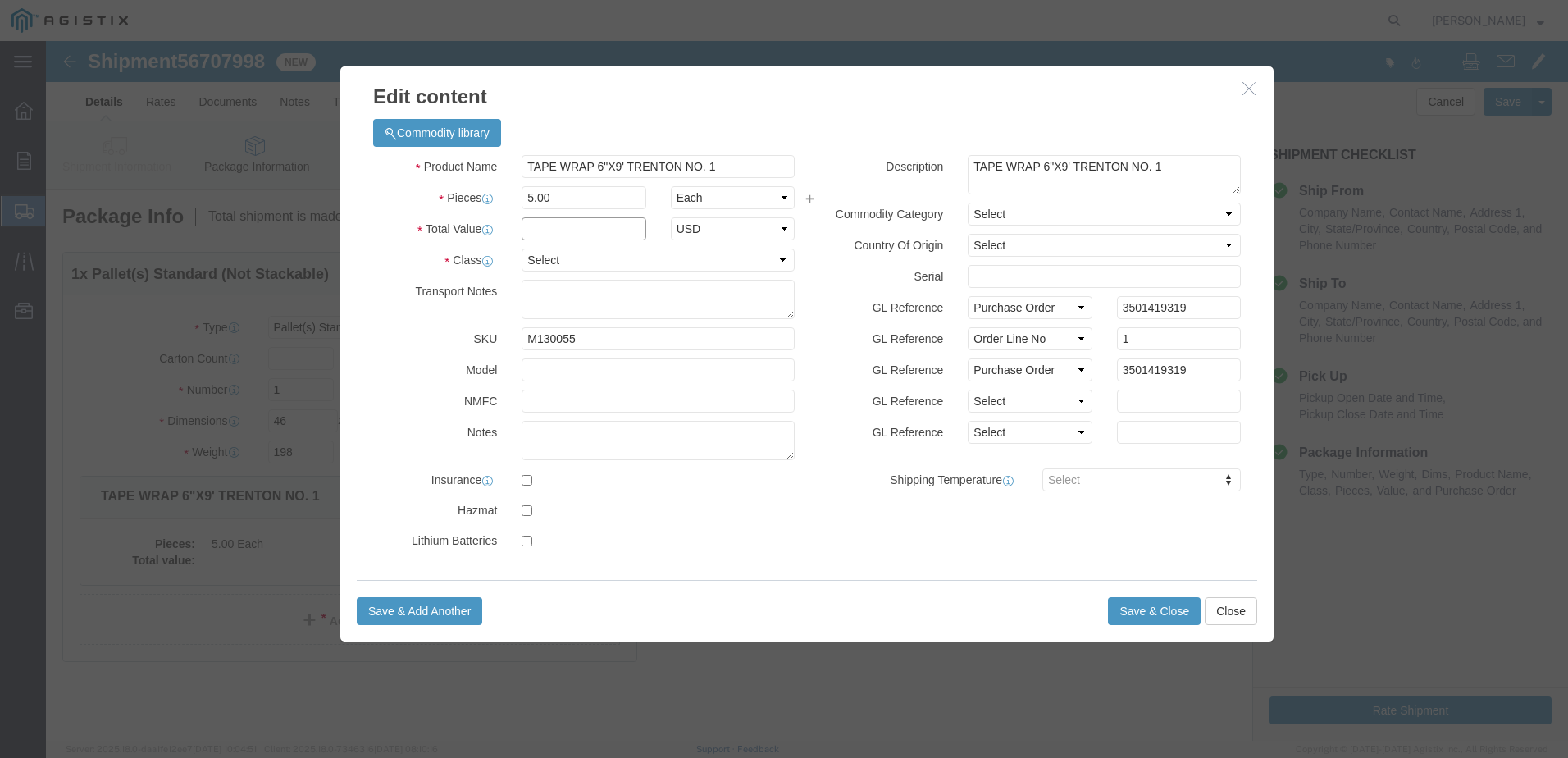
click input "text"
type input "1,626.25"
click select "Select 50 55 60 65 70 85 92.5 100 125 175 250 300 400"
select select "65"
click select "Select 50 55 60 65 70 85 92.5 100 125 175 250 300 400"
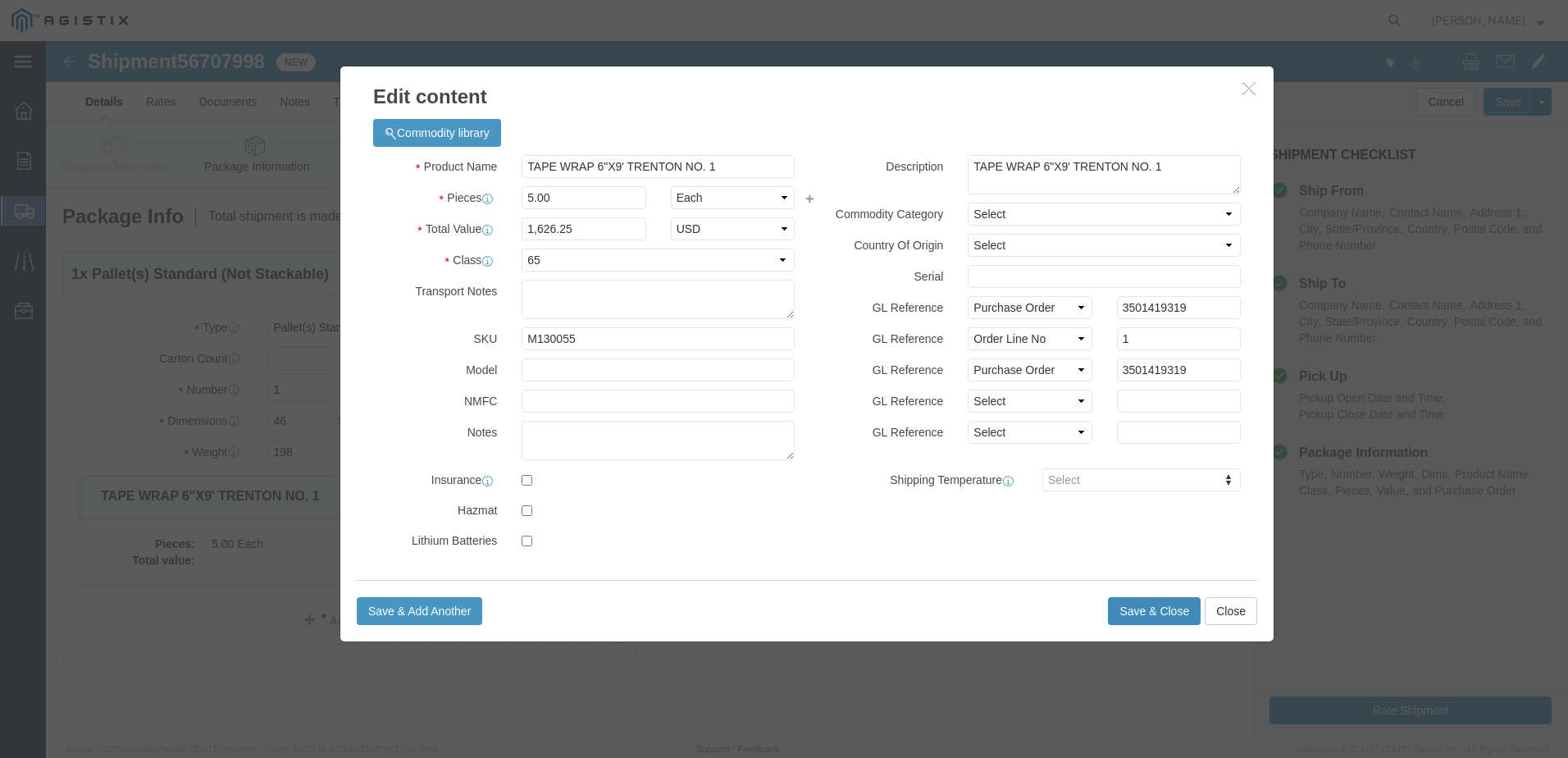
click button "Save & Close"
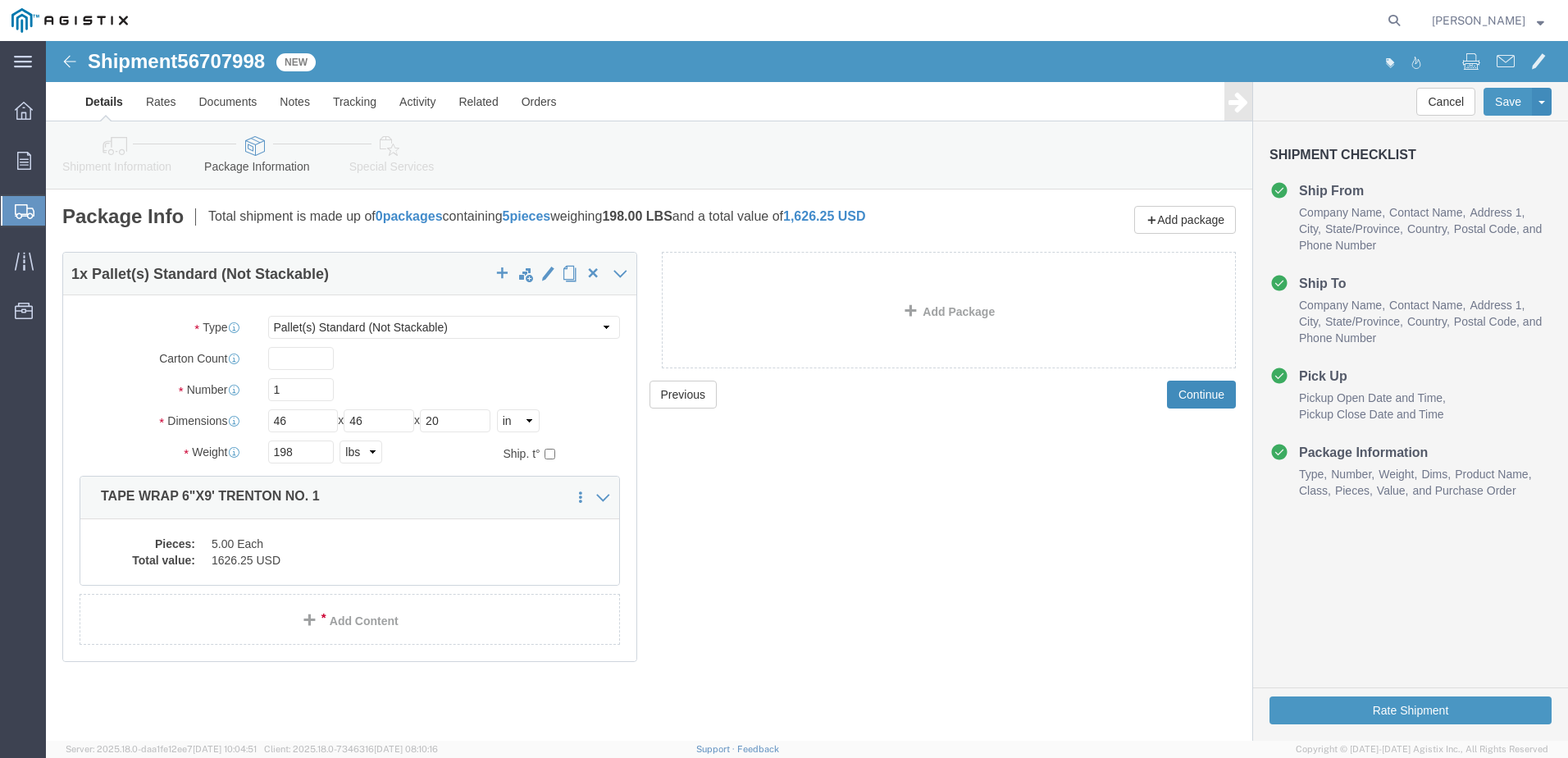
click button "Continue"
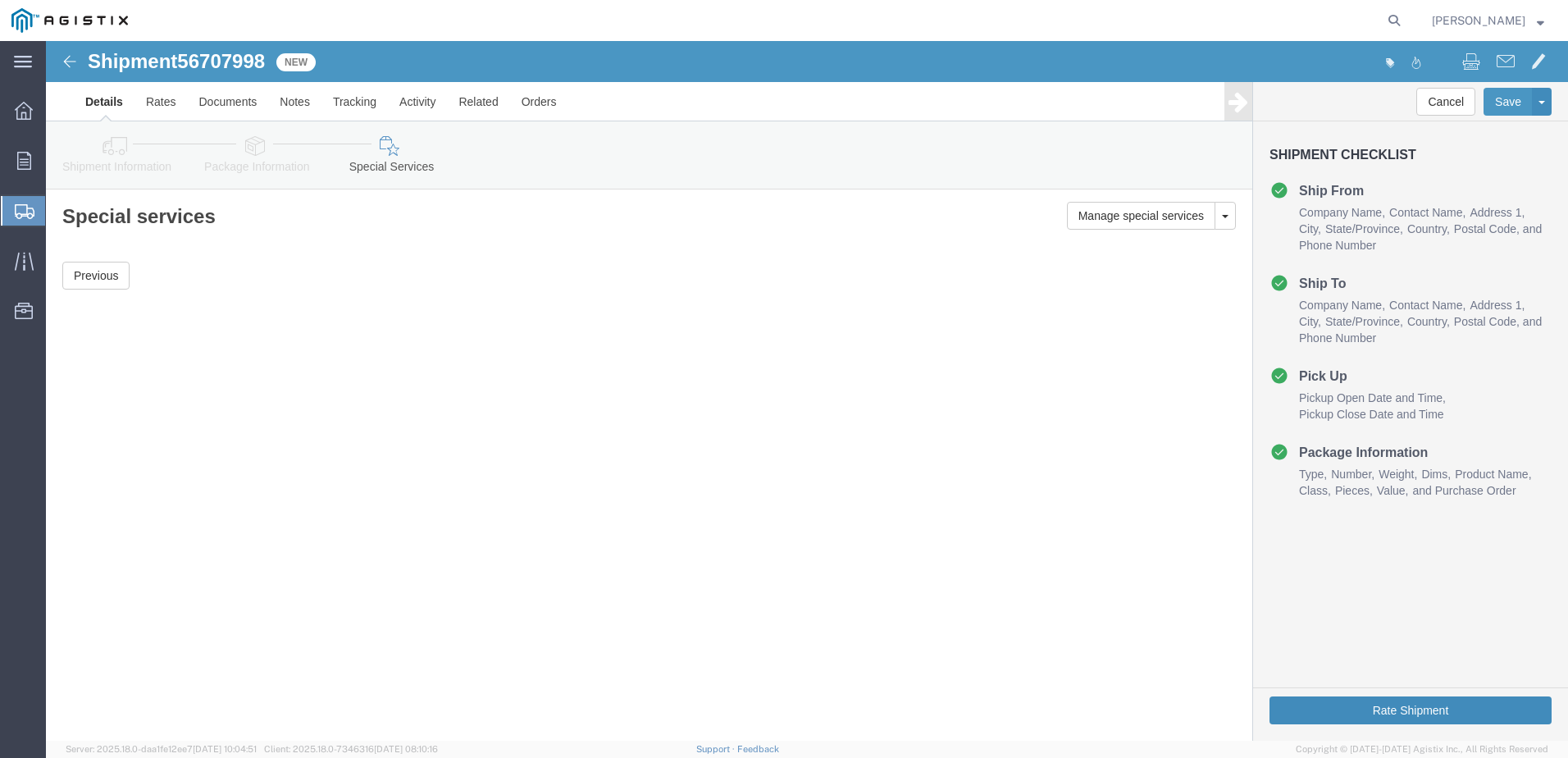
click button "Rate Shipment"
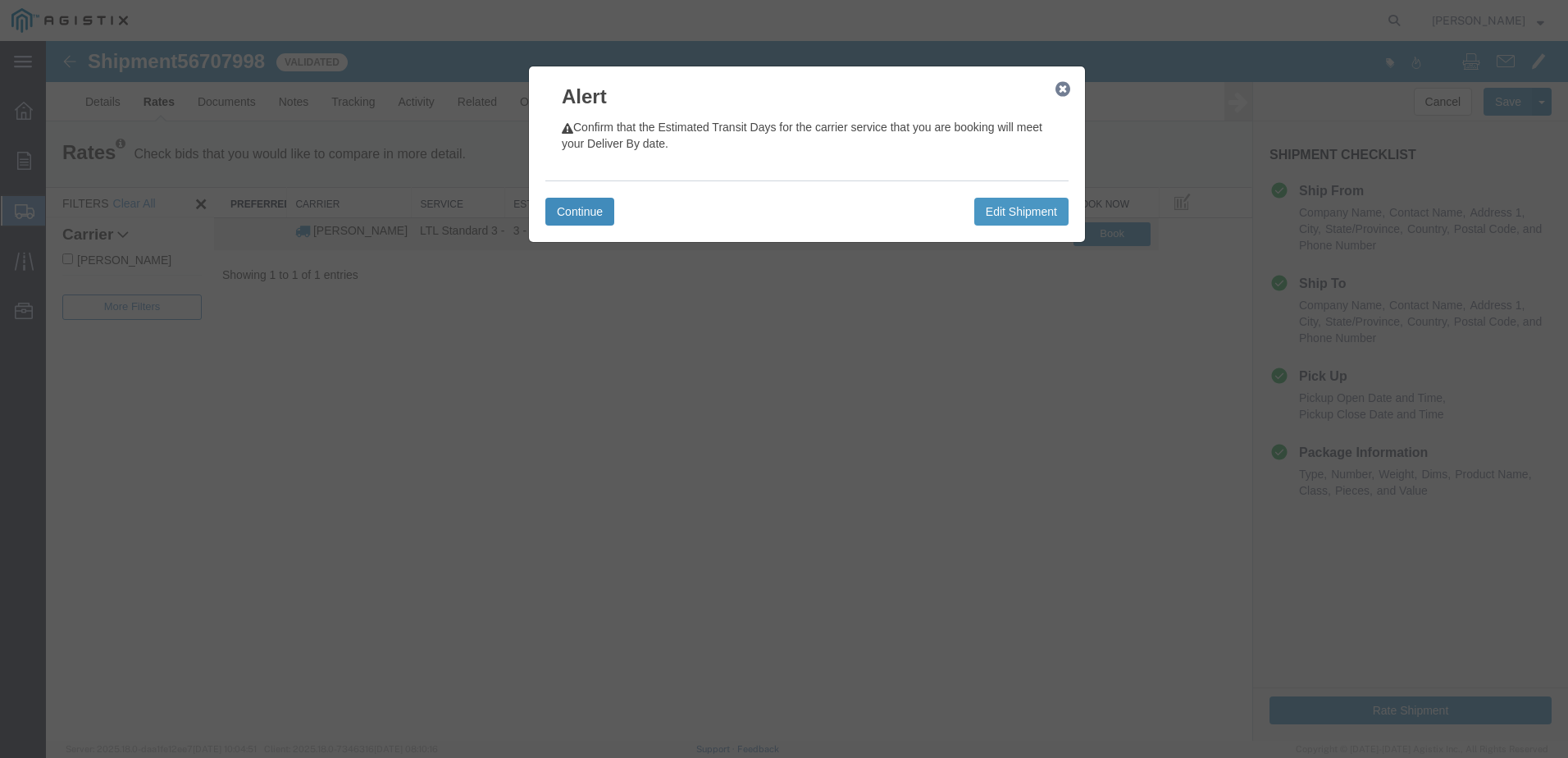
click at [577, 211] on button "Continue" at bounding box center [579, 212] width 69 height 28
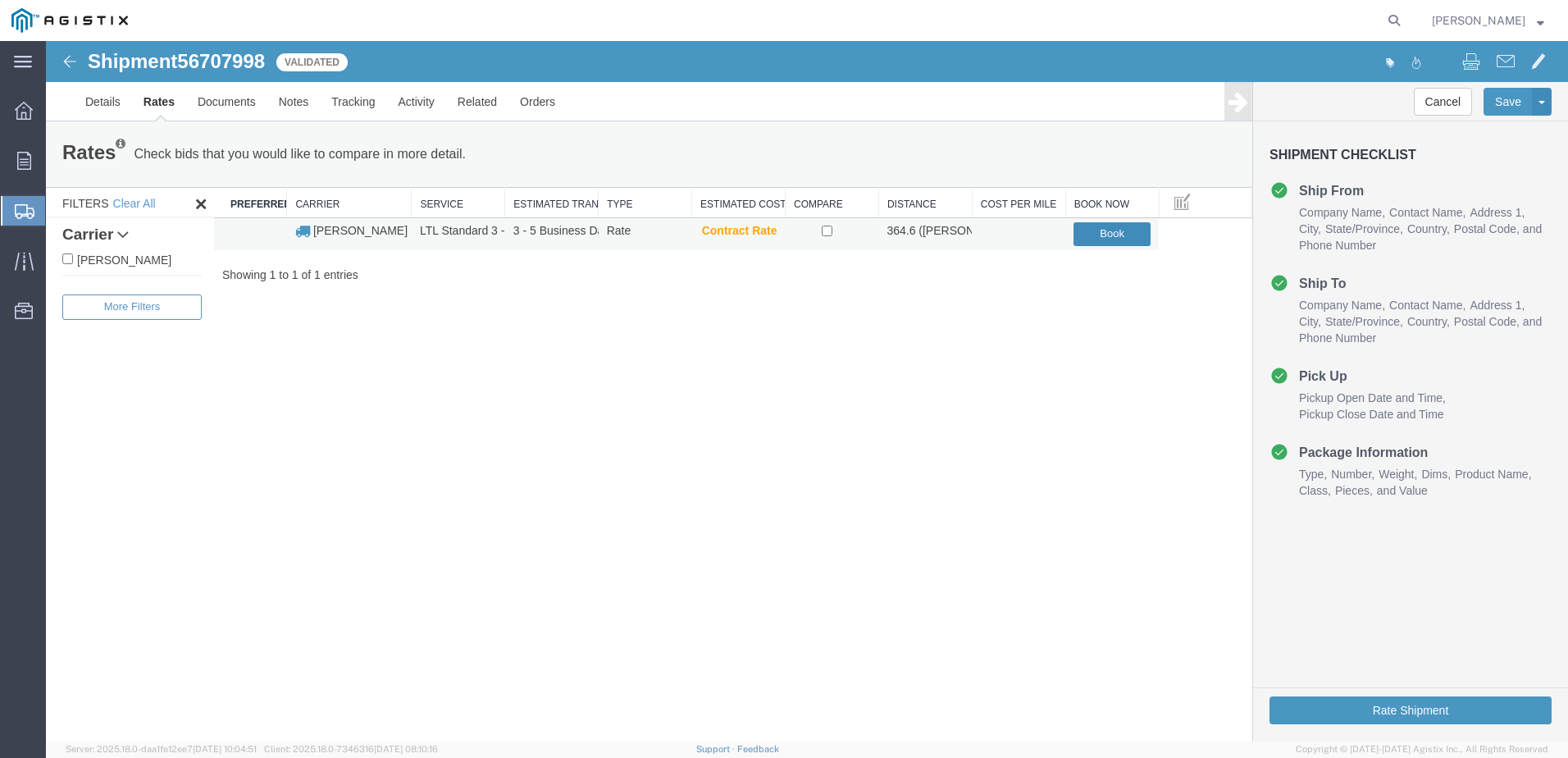
click at [1109, 235] on button "Book" at bounding box center [1112, 234] width 77 height 24
